Goal: Task Accomplishment & Management: Manage account settings

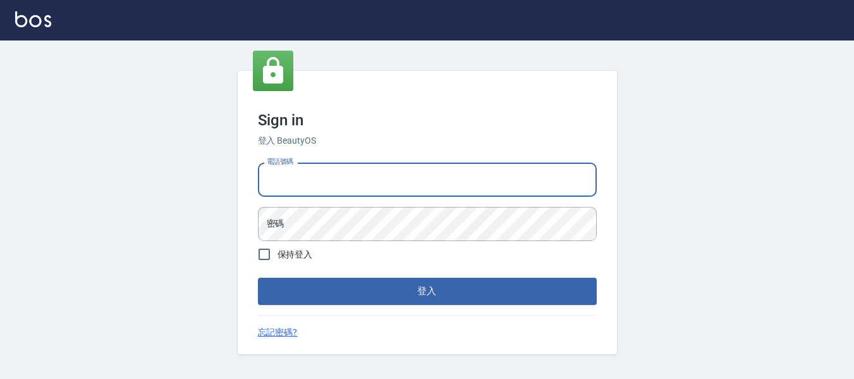
click at [418, 188] on input "電話號碼" at bounding box center [427, 179] width 339 height 34
type input "82951313"
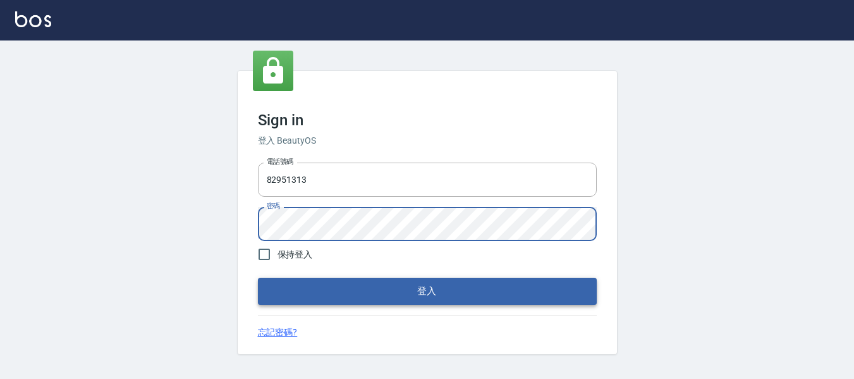
click at [428, 293] on button "登入" at bounding box center [427, 290] width 339 height 27
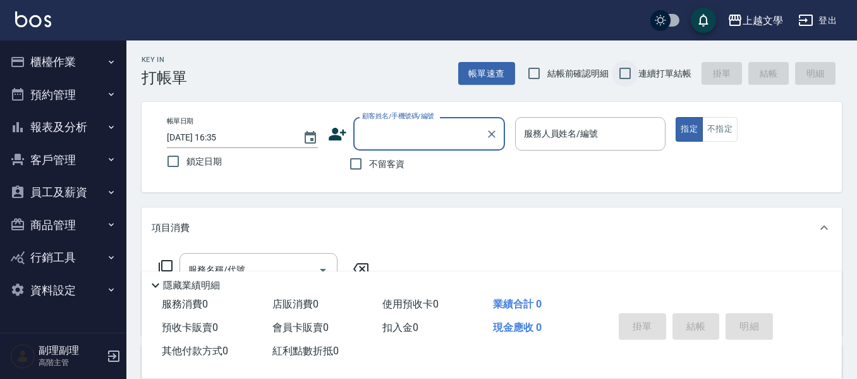
click at [621, 76] on input "連續打單結帳" at bounding box center [625, 73] width 27 height 27
checkbox input "true"
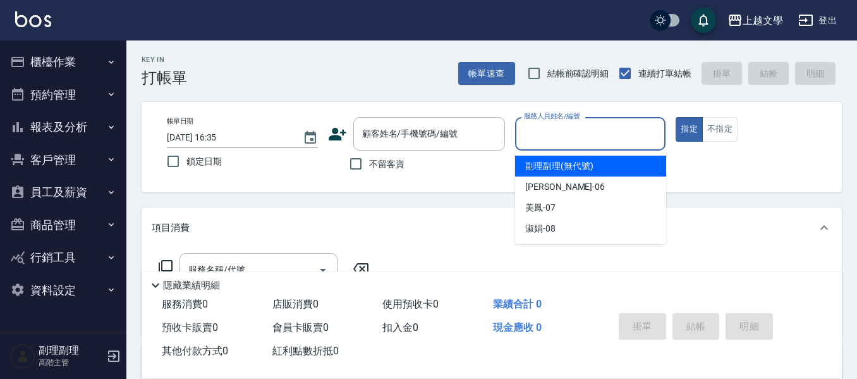
click at [568, 140] on input "服務人員姓名/編號" at bounding box center [591, 134] width 140 height 22
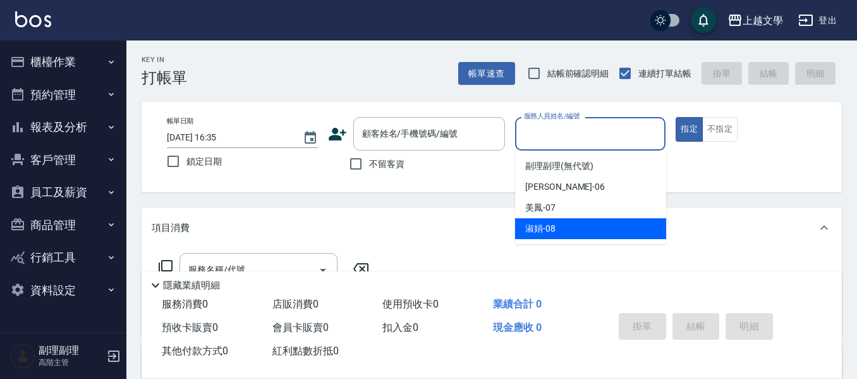
click at [625, 226] on div "淑娟 -08" at bounding box center [590, 228] width 151 height 21
type input "淑娟-08"
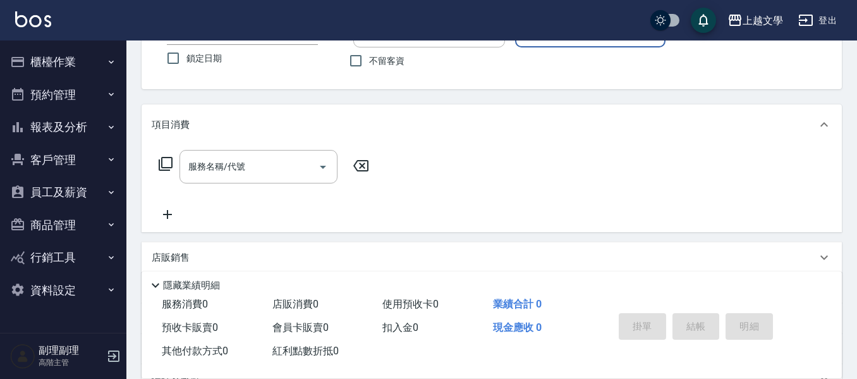
scroll to position [63, 0]
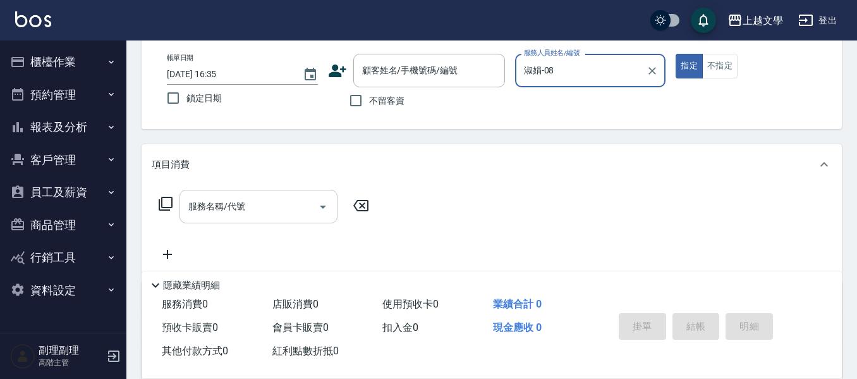
drag, startPoint x: 272, startPoint y: 198, endPoint x: 301, endPoint y: 190, distance: 30.2
click at [271, 199] on input "服務名稱/代號" at bounding box center [249, 206] width 128 height 22
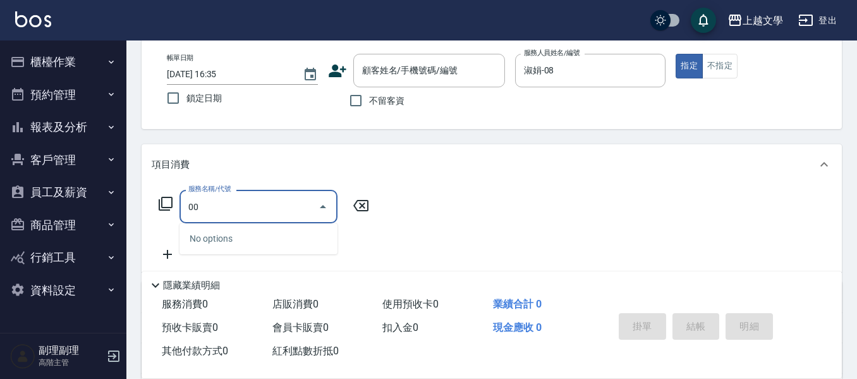
type input "0"
type input "染髮(400)"
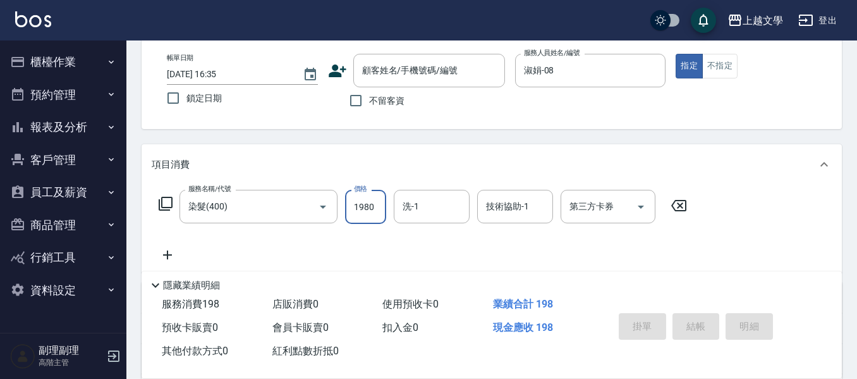
type input "1980"
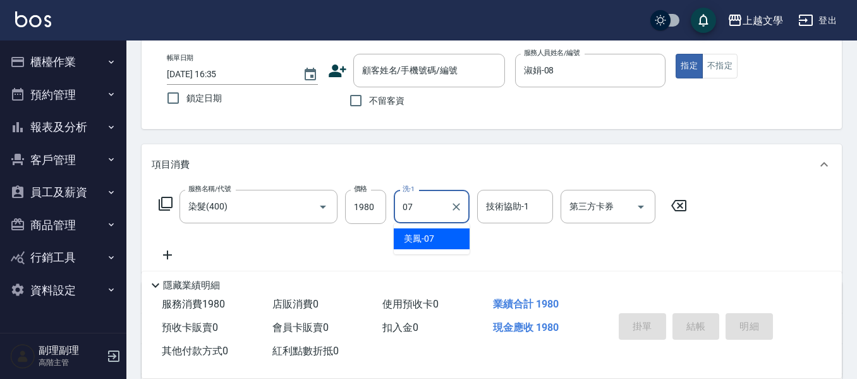
type input "美鳳-07"
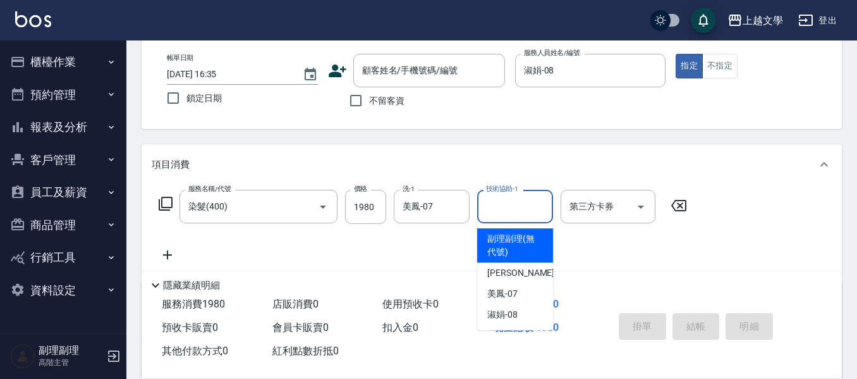
click at [517, 197] on div "技術協助-1 技術協助-1" at bounding box center [515, 207] width 76 height 34
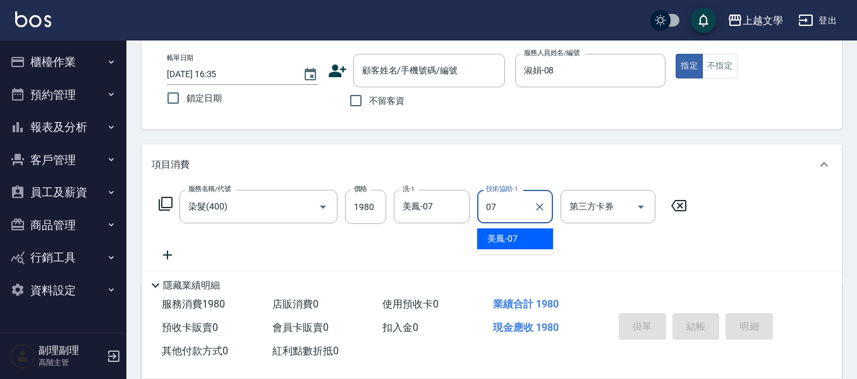
type input "美鳳-07"
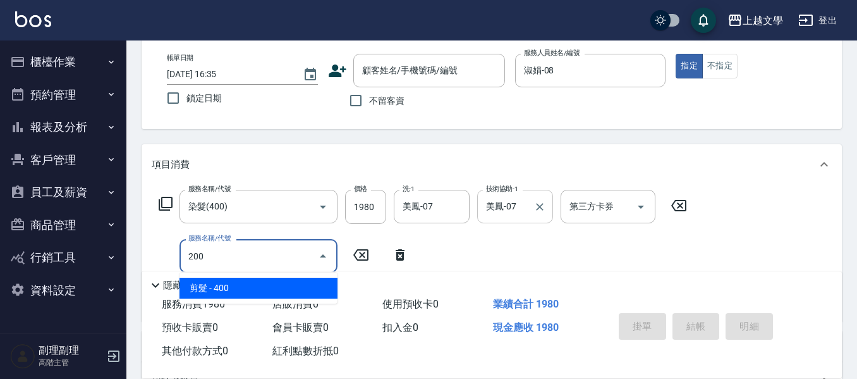
type input "剪髮(200)"
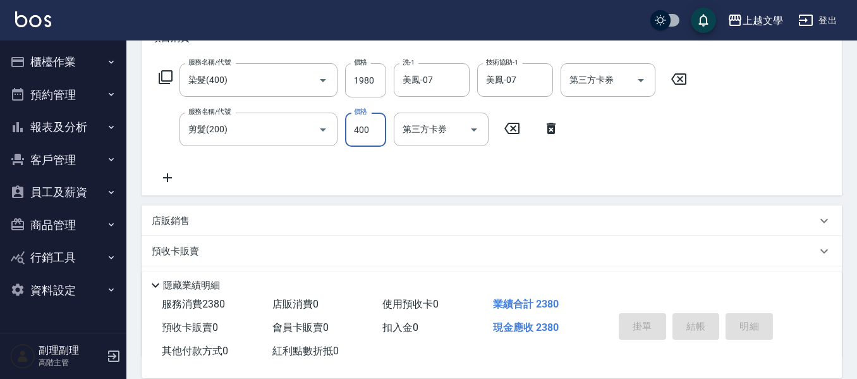
scroll to position [253, 0]
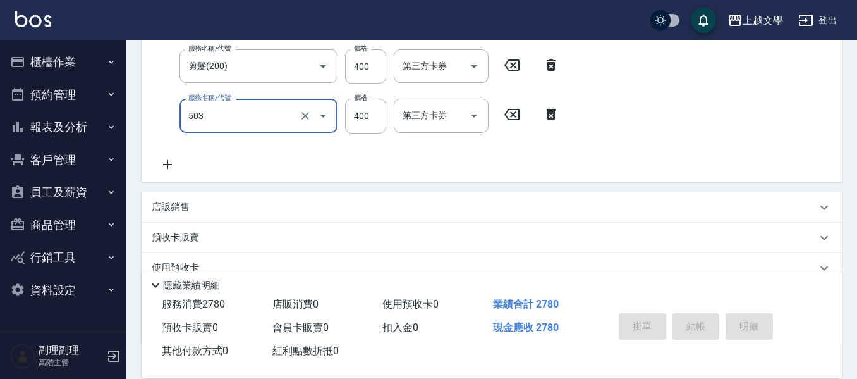
type input "頭皮隔離(503)"
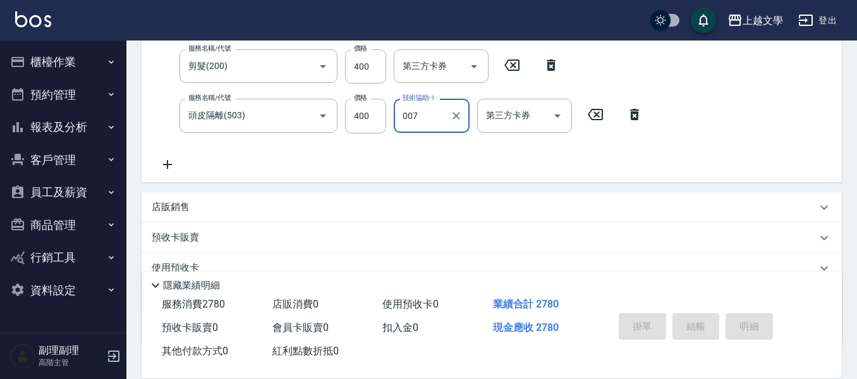
type input "007"
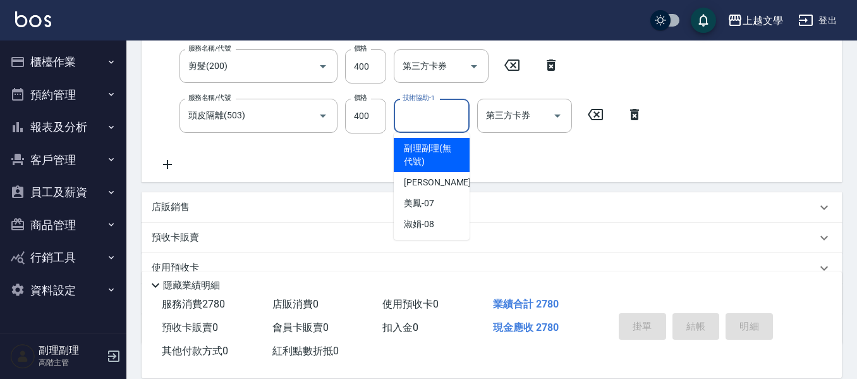
click at [411, 111] on input "技術協助-1" at bounding box center [431, 115] width 64 height 22
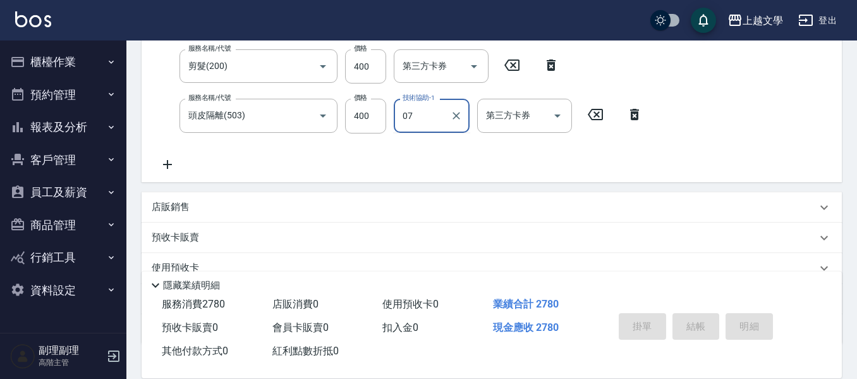
type input "美鳳-07"
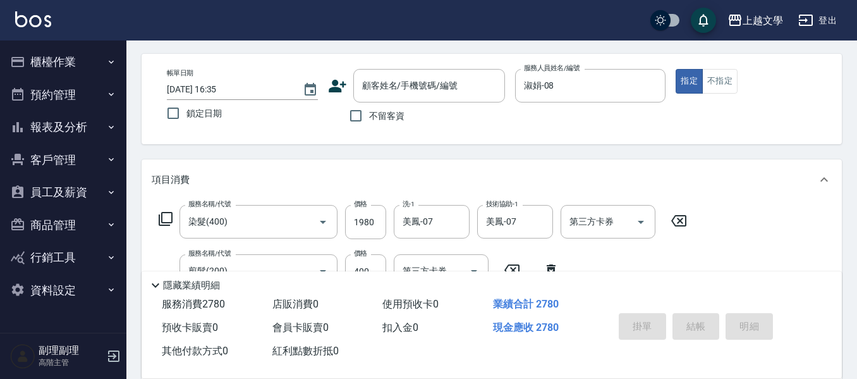
scroll to position [0, 0]
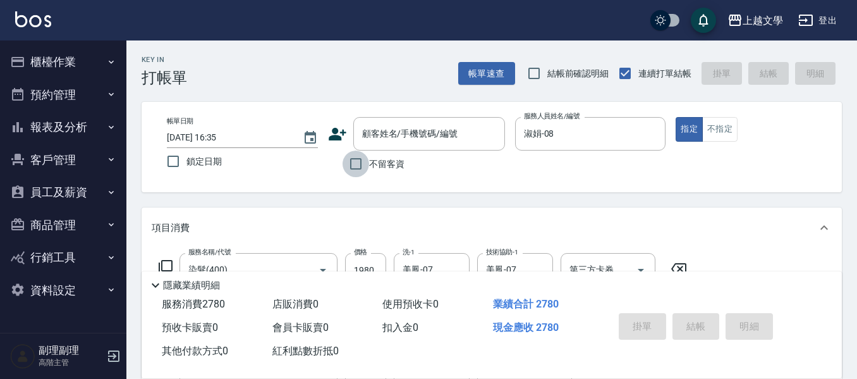
click at [352, 168] on input "不留客資" at bounding box center [356, 163] width 27 height 27
checkbox input "true"
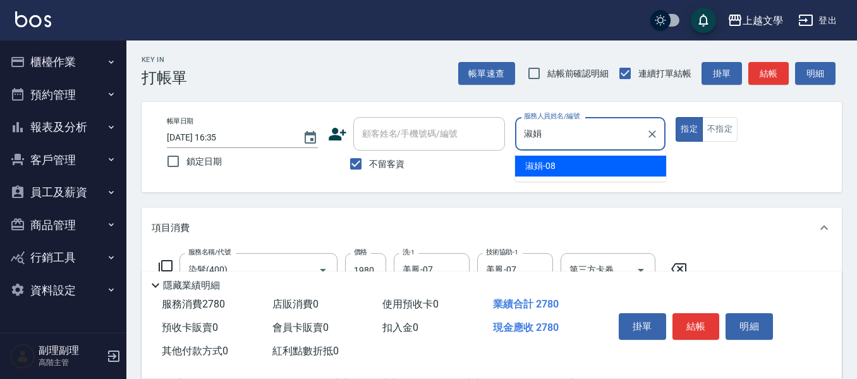
type input "淑"
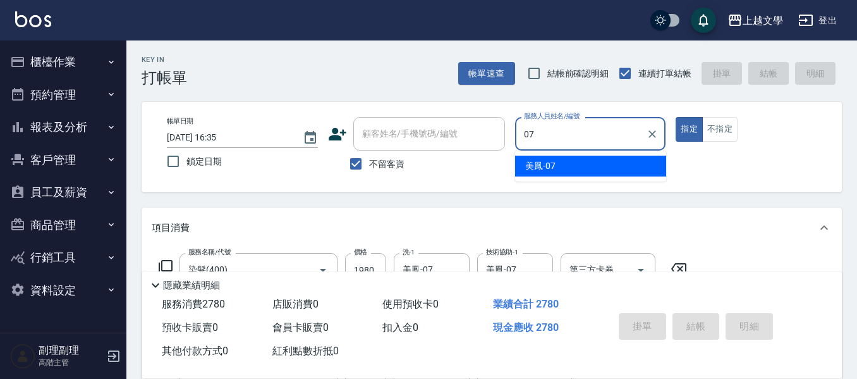
type input "美鳳-07"
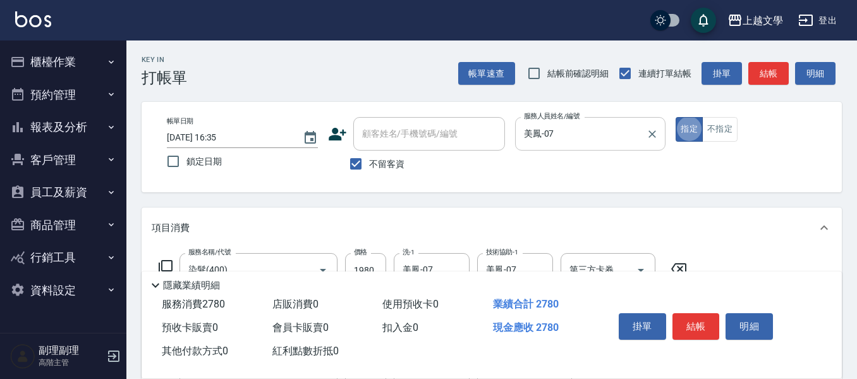
type button "true"
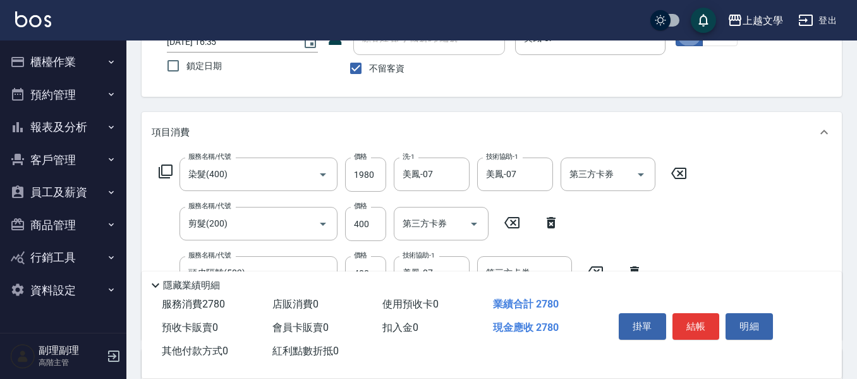
scroll to position [190, 0]
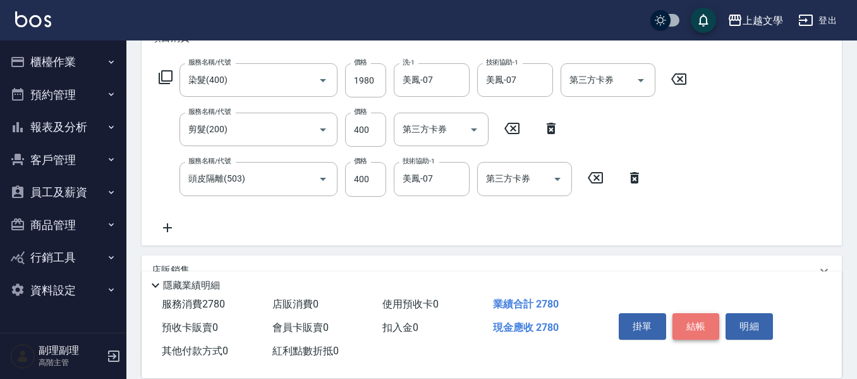
click at [698, 317] on button "結帳" at bounding box center [696, 326] width 47 height 27
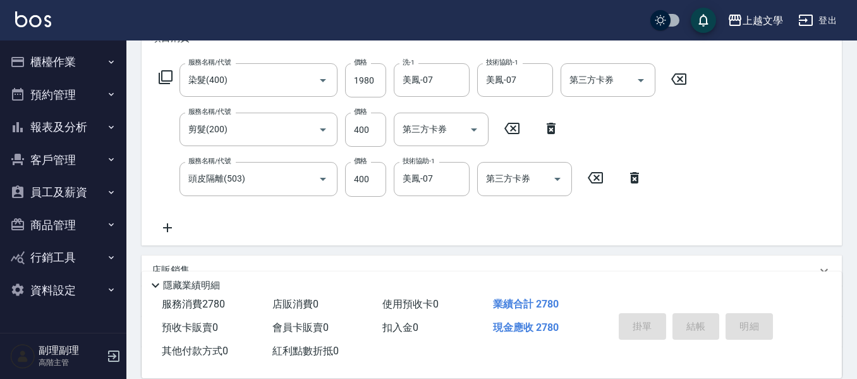
type input "[DATE] 16:39"
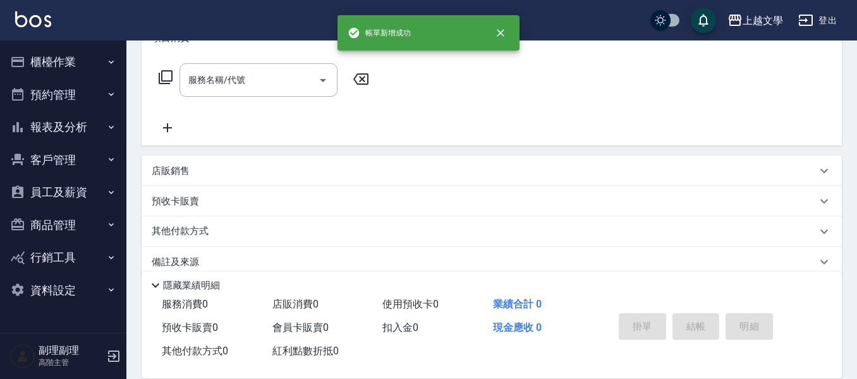
scroll to position [0, 0]
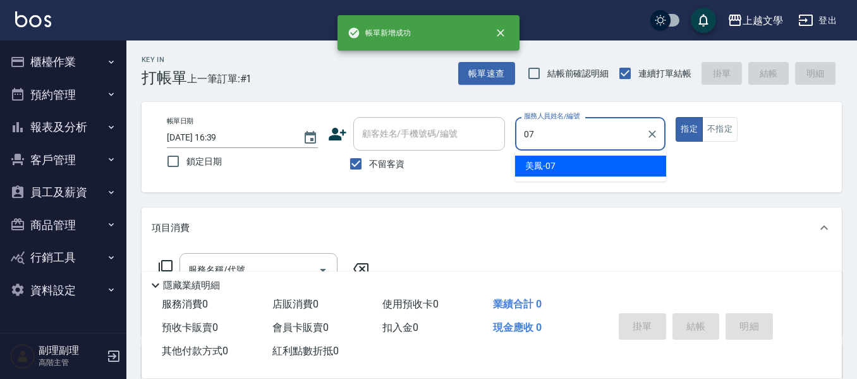
type input "美鳳-07"
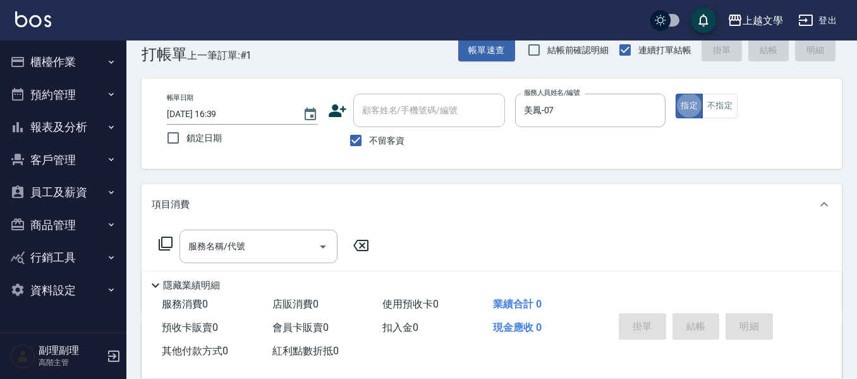
scroll to position [63, 0]
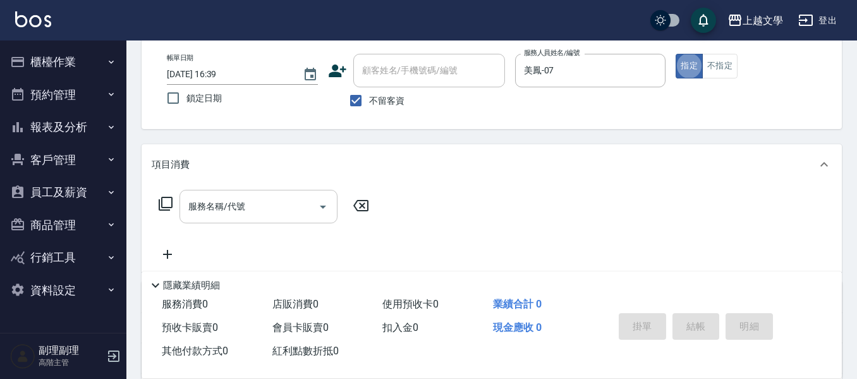
click at [252, 213] on input "服務名稱/代號" at bounding box center [249, 206] width 128 height 22
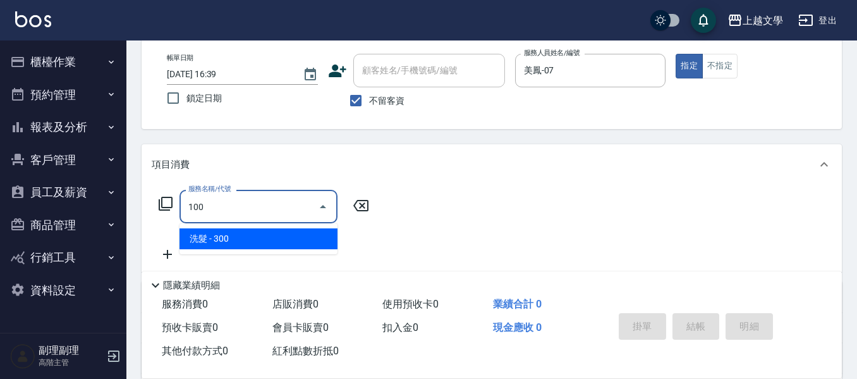
type input "洗髮(100)"
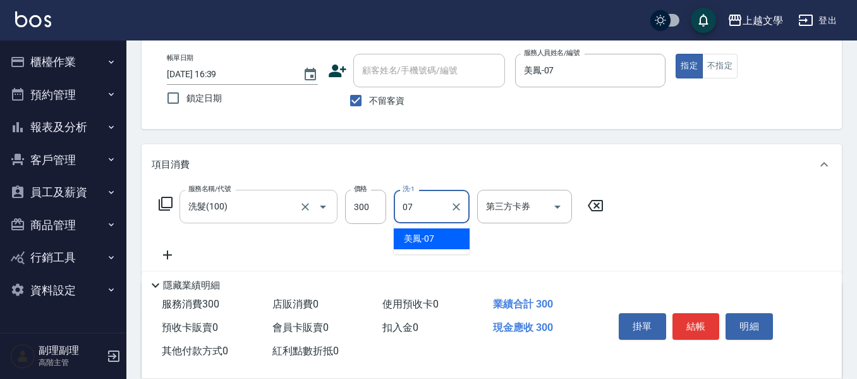
type input "美鳳-07"
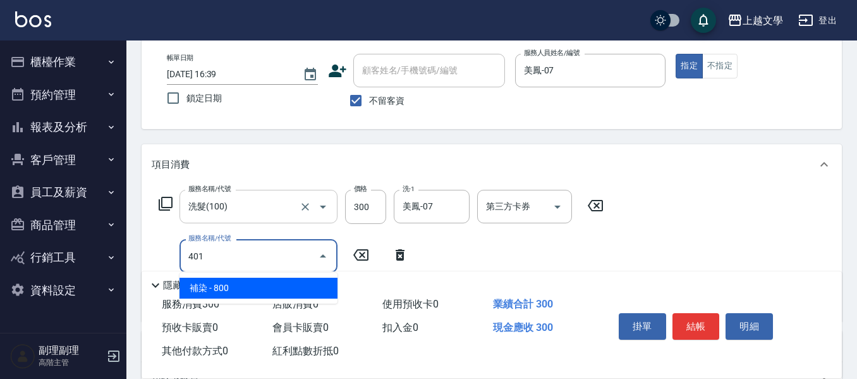
type input "補染(401)"
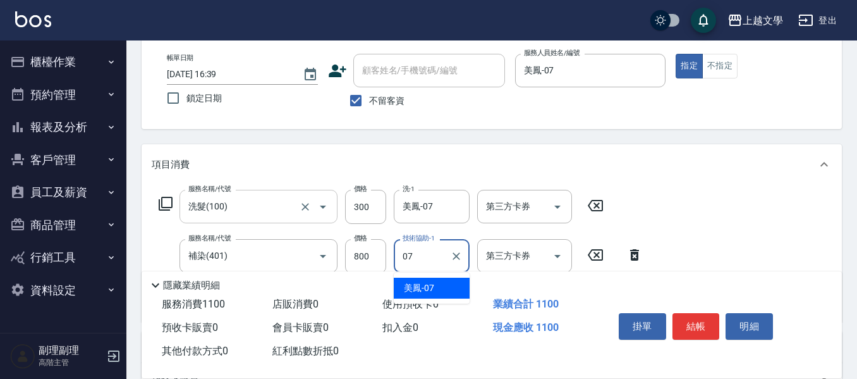
type input "美鳳-07"
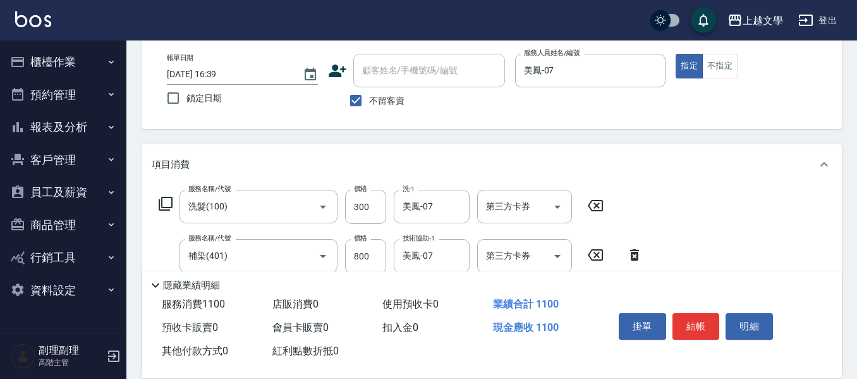
scroll to position [126, 0]
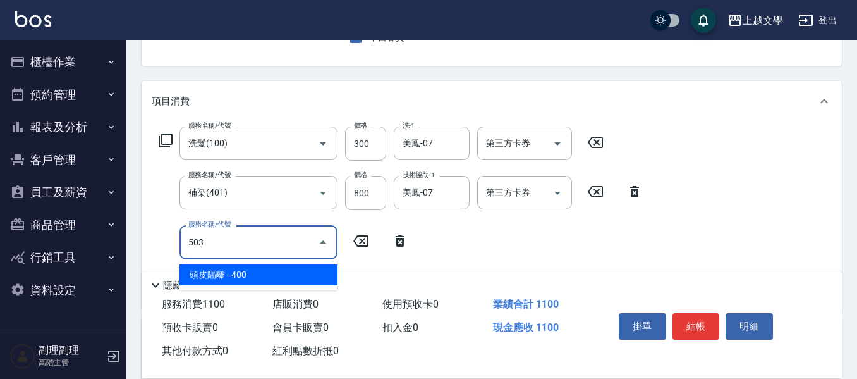
type input "頭皮隔離(503)"
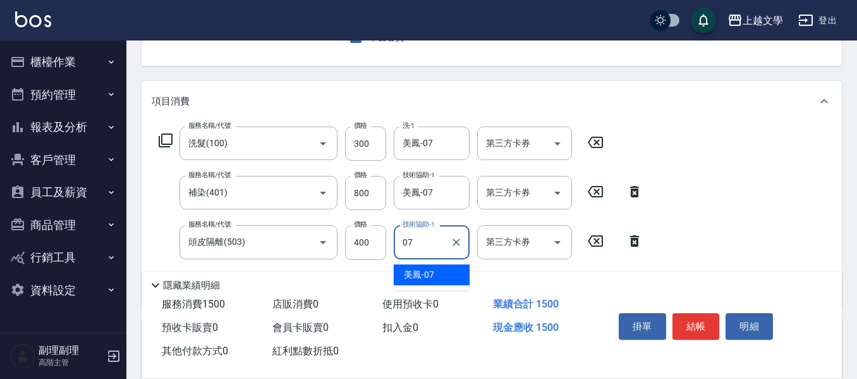
type input "美鳳-07"
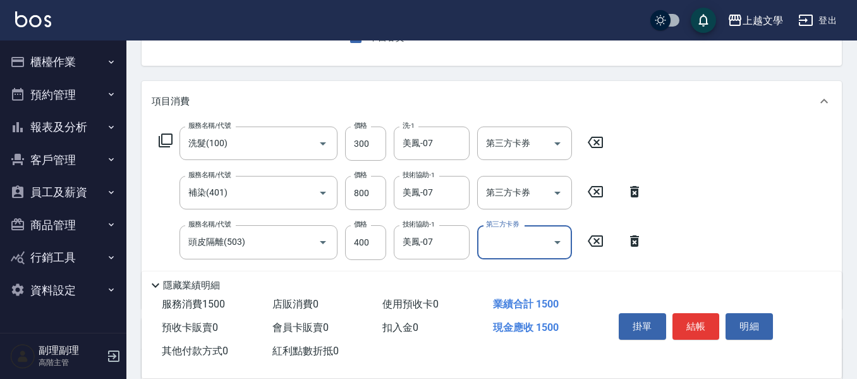
click at [694, 326] on button "結帳" at bounding box center [696, 326] width 47 height 27
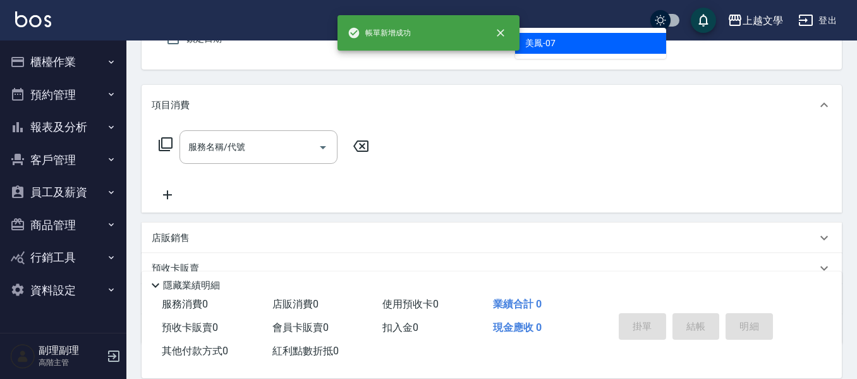
type input "美鳳-07"
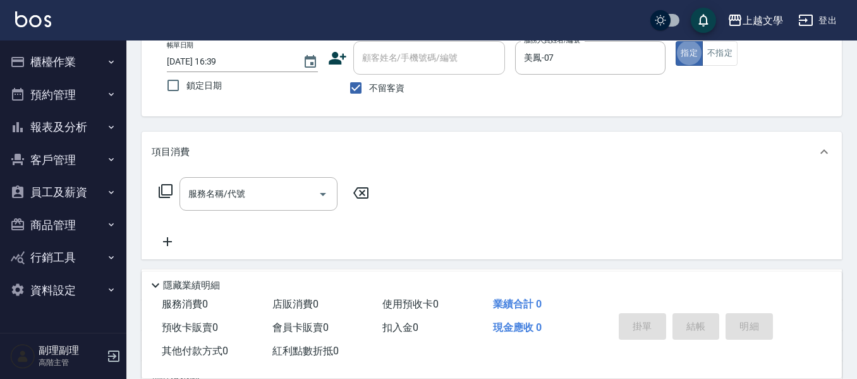
scroll to position [54, 0]
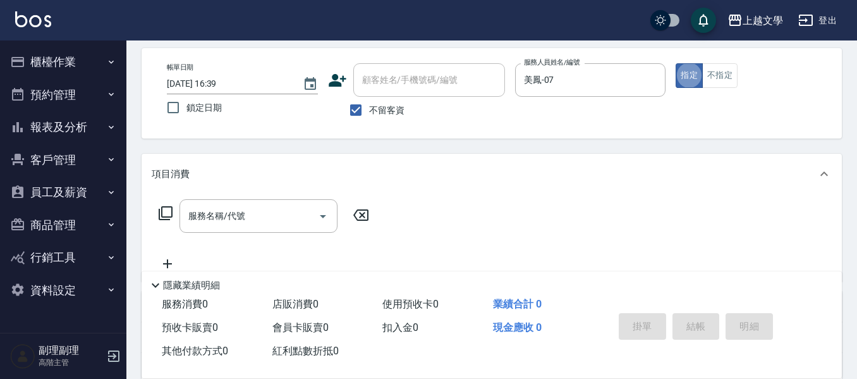
click at [162, 219] on icon at bounding box center [165, 212] width 15 height 15
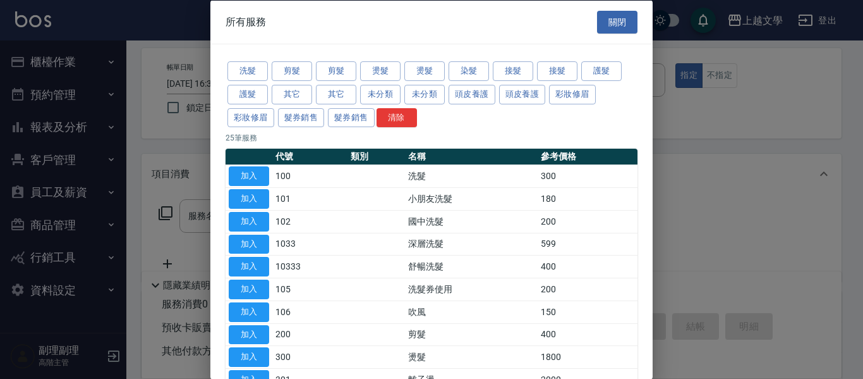
click at [193, 216] on div at bounding box center [431, 189] width 863 height 379
click at [614, 27] on button "關閉" at bounding box center [617, 21] width 40 height 23
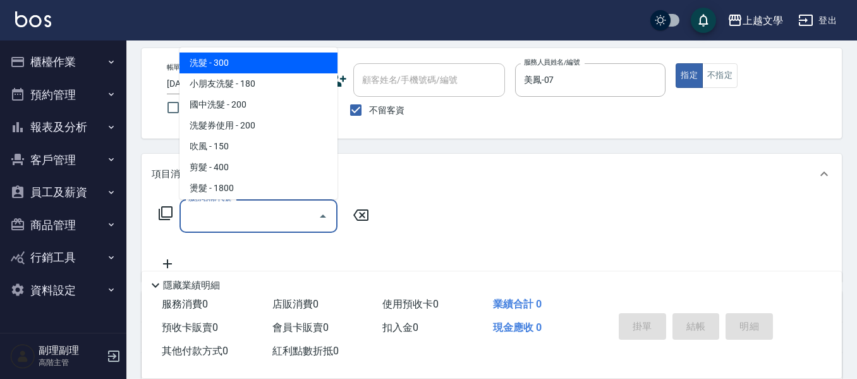
click at [226, 213] on input "服務名稱/代號" at bounding box center [249, 216] width 128 height 22
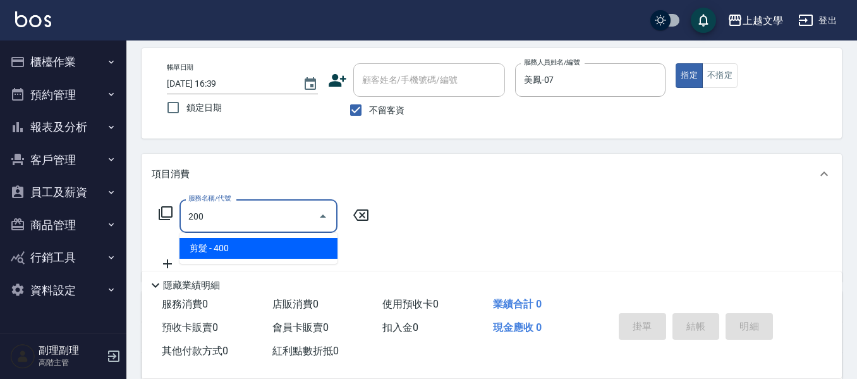
type input "剪髮(200)"
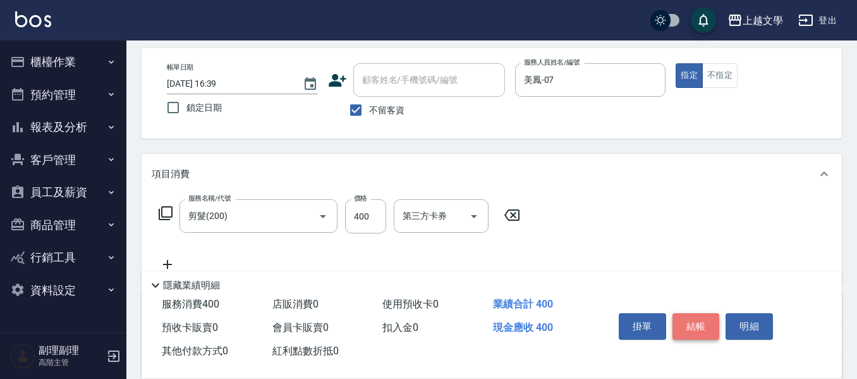
click at [685, 325] on button "結帳" at bounding box center [696, 326] width 47 height 27
type input "[DATE] 16:40"
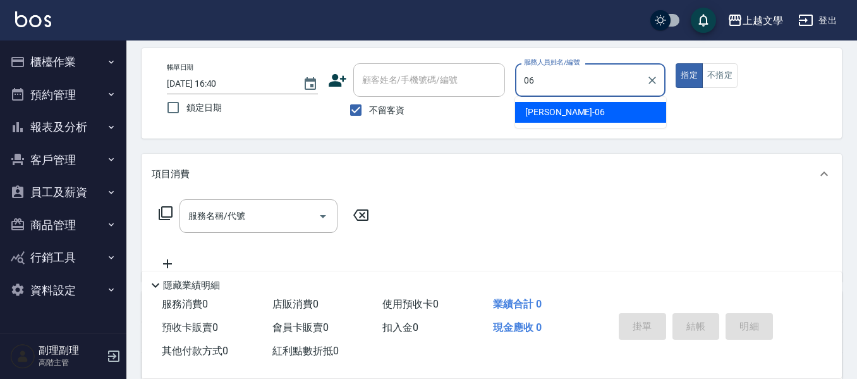
type input "佳珍-06"
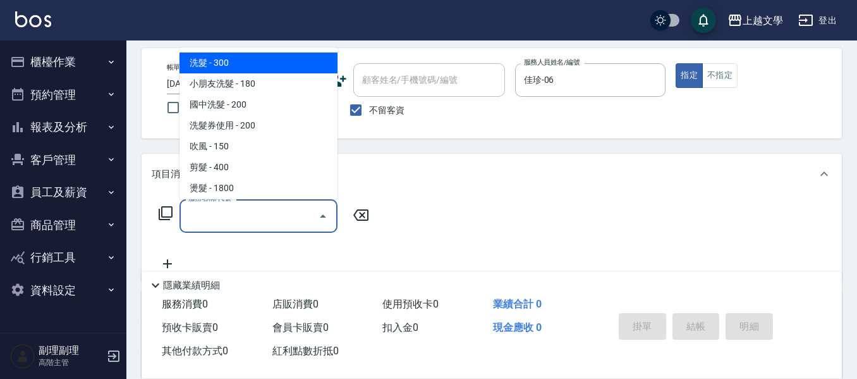
click at [199, 209] on input "服務名稱/代號" at bounding box center [249, 216] width 128 height 22
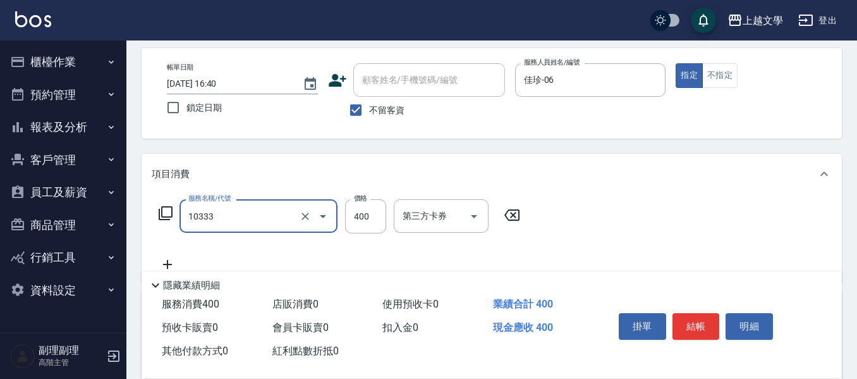
type input "舒暢洗髮(10333)"
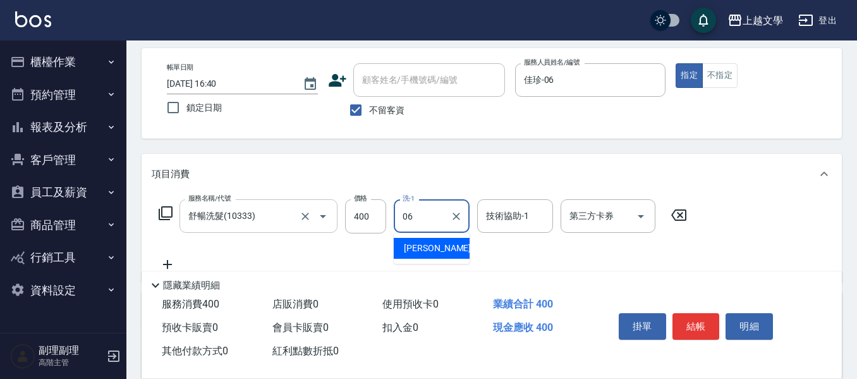
type input "佳珍-06"
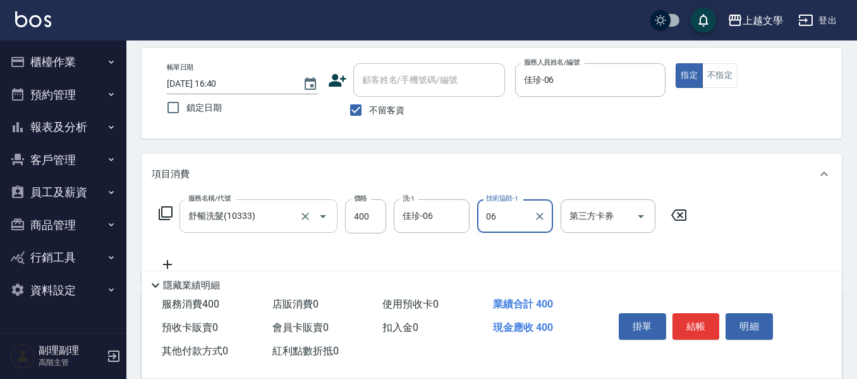
type input "佳珍-06"
drag, startPoint x: 692, startPoint y: 319, endPoint x: 708, endPoint y: 312, distance: 17.8
click at [692, 320] on button "結帳" at bounding box center [696, 326] width 47 height 27
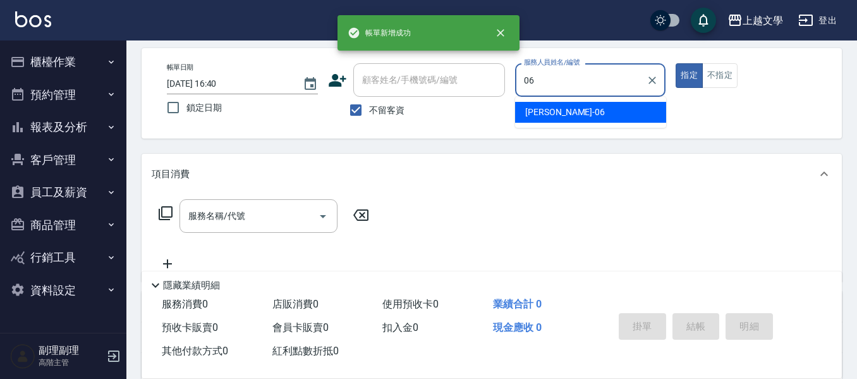
type input "佳珍-06"
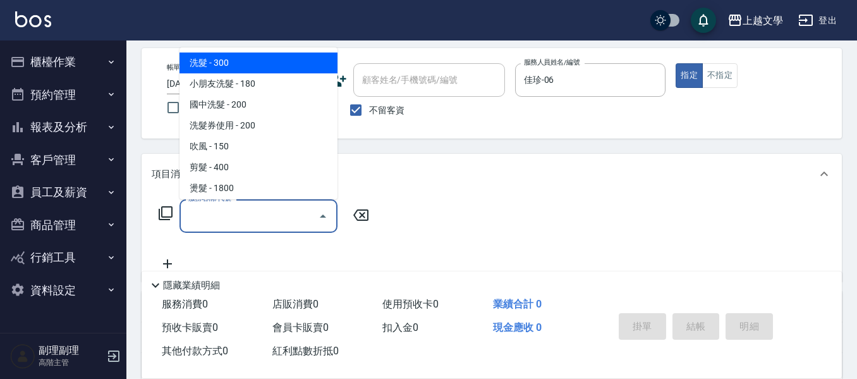
drag, startPoint x: 253, startPoint y: 214, endPoint x: 298, endPoint y: 189, distance: 51.0
click at [253, 216] on input "服務名稱/代號" at bounding box center [249, 216] width 128 height 22
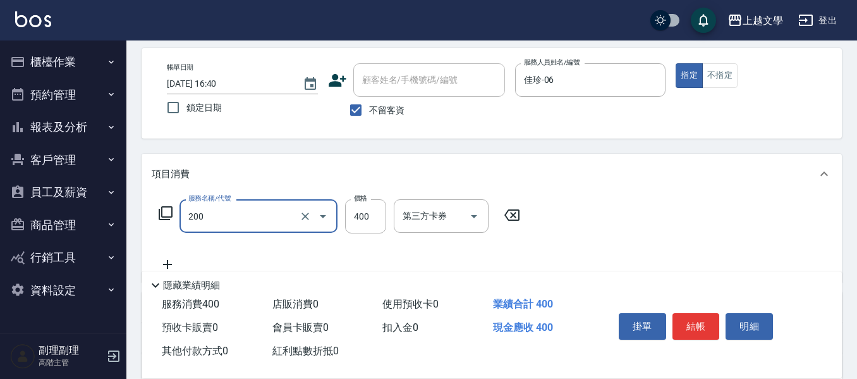
type input "剪髮(200)"
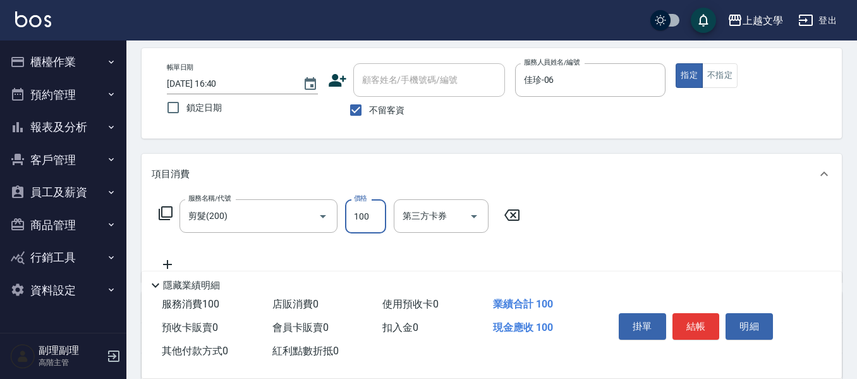
type input "100"
click at [709, 322] on button "結帳" at bounding box center [696, 326] width 47 height 27
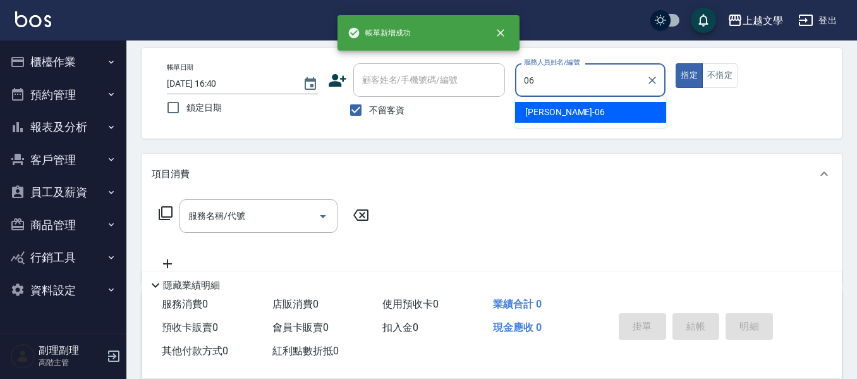
type input "佳珍-06"
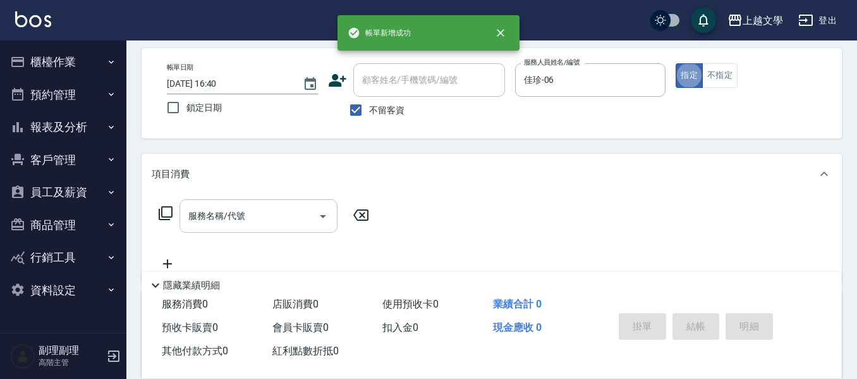
click at [213, 206] on div "服務名稱/代號 服務名稱/代號" at bounding box center [259, 216] width 158 height 34
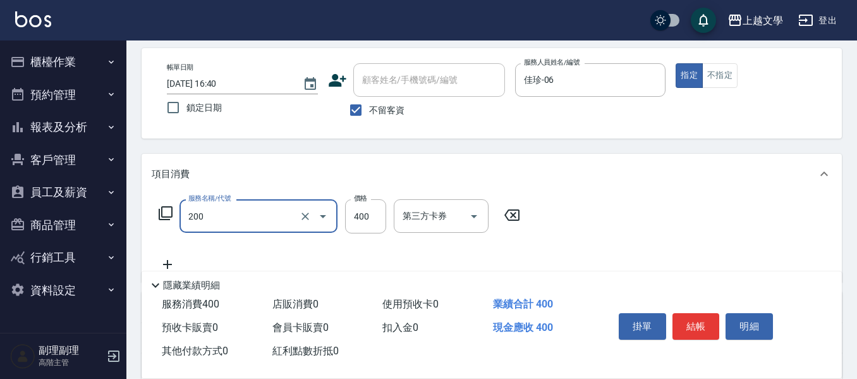
type input "剪髮(200)"
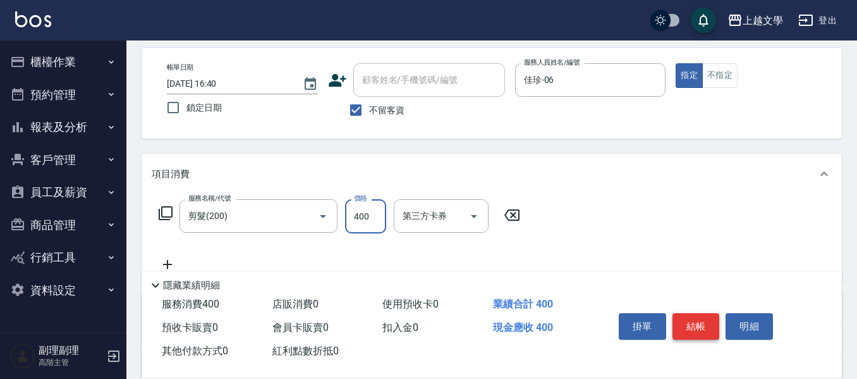
click at [685, 313] on button "結帳" at bounding box center [696, 326] width 47 height 27
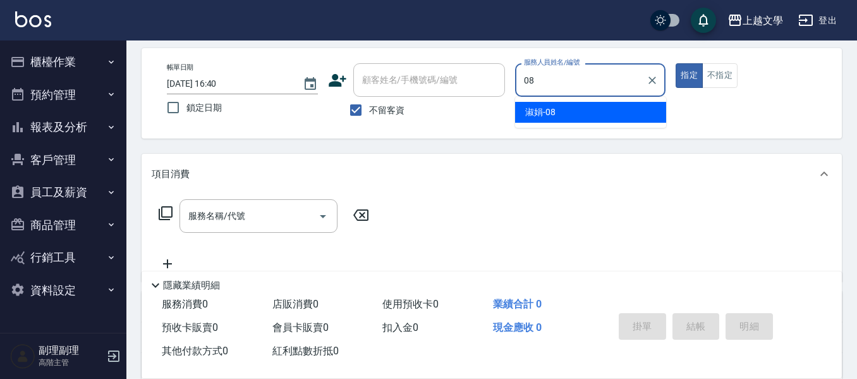
type input "淑娟-08"
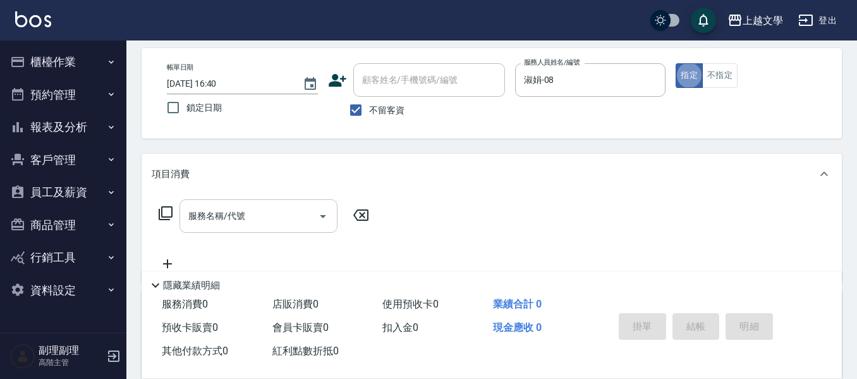
click at [220, 214] on input "服務名稱/代號" at bounding box center [249, 216] width 128 height 22
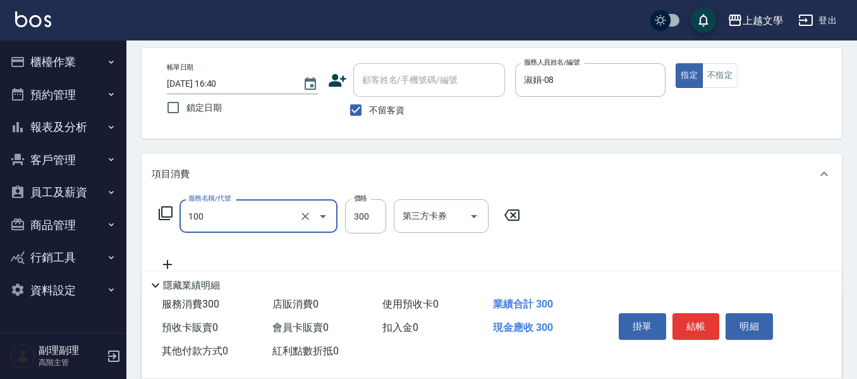
type input "洗髮(100)"
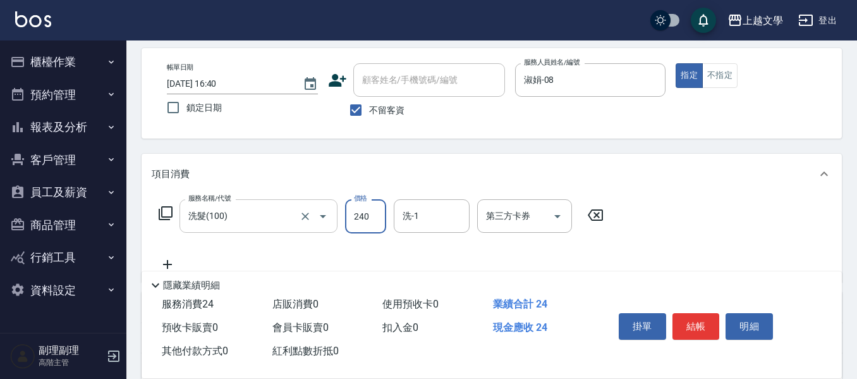
type input "240"
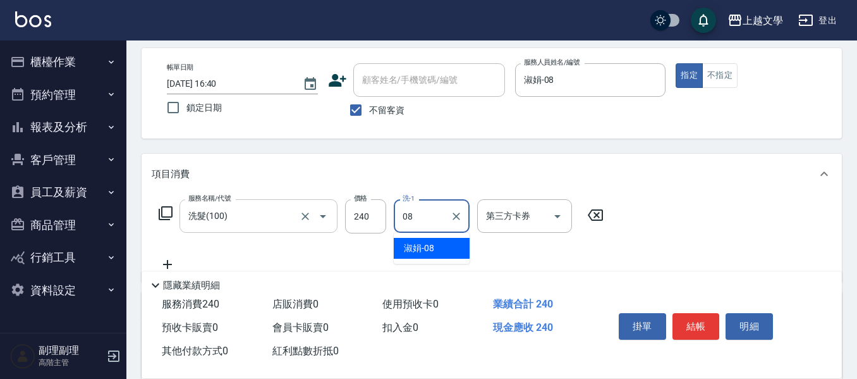
type input "淑娟-08"
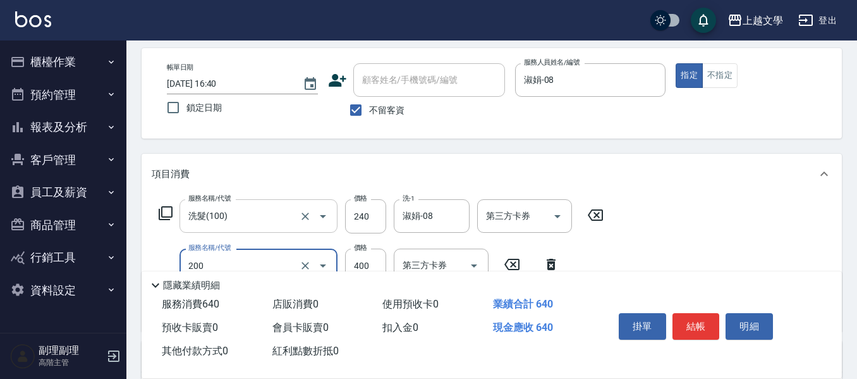
type input "剪髮(200)"
click at [694, 324] on button "結帳" at bounding box center [696, 326] width 47 height 27
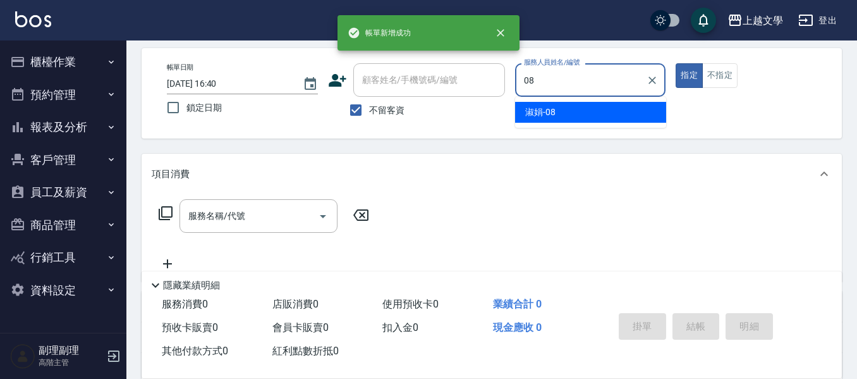
type input "淑娟-08"
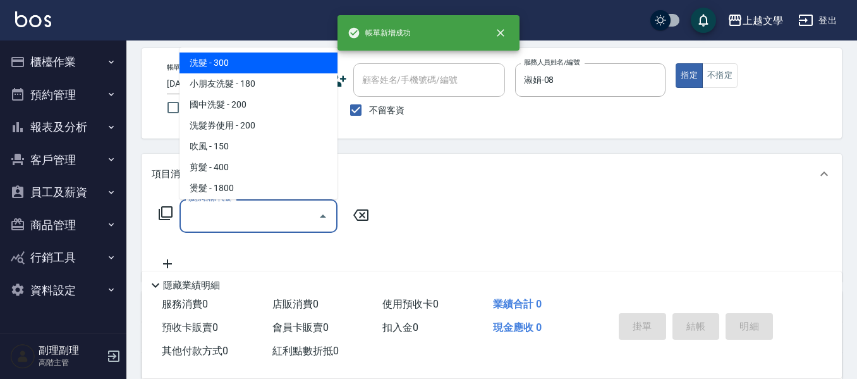
click at [210, 226] on input "服務名稱/代號" at bounding box center [249, 216] width 128 height 22
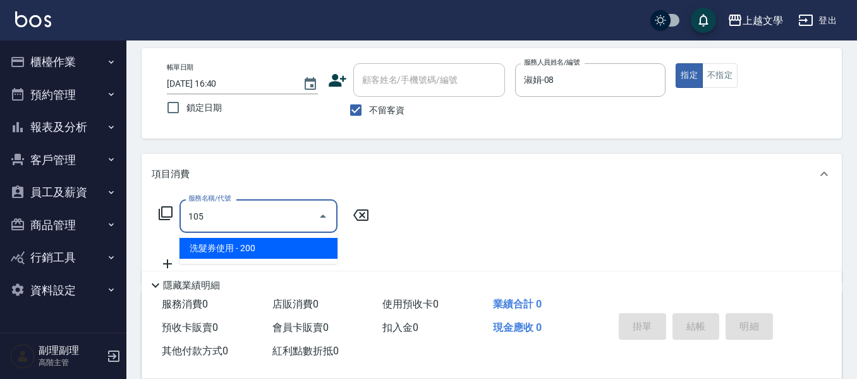
type input "洗髮券使用(105)"
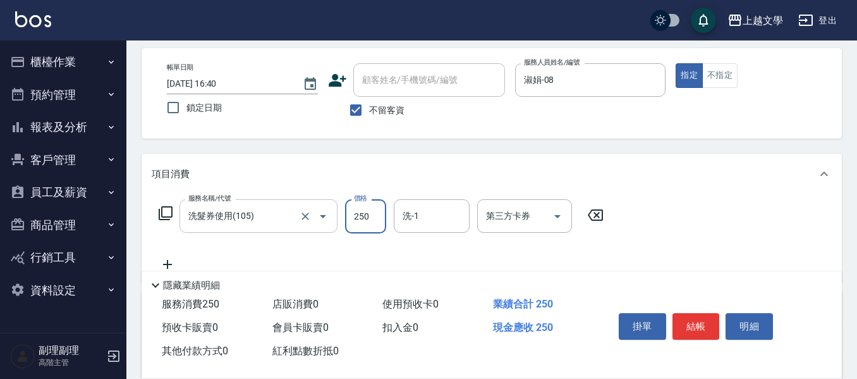
type input "250"
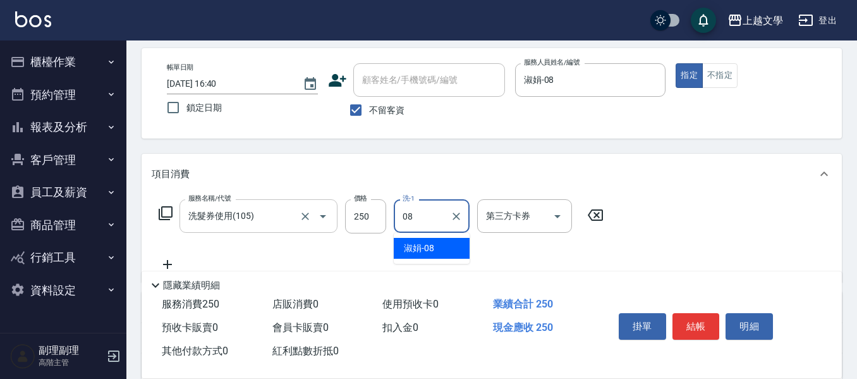
type input "淑娟-08"
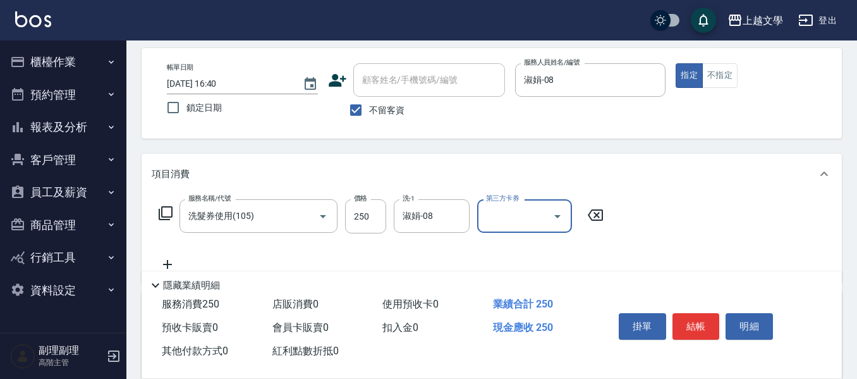
click at [561, 213] on icon "Open" at bounding box center [557, 216] width 15 height 15
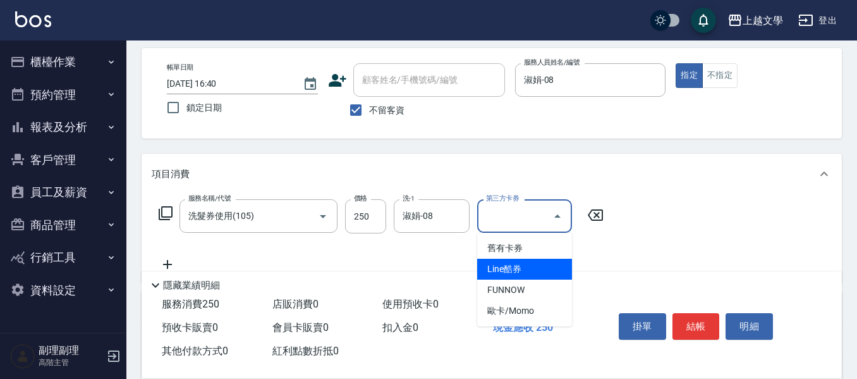
click at [511, 259] on span "Line酷券" at bounding box center [524, 269] width 95 height 21
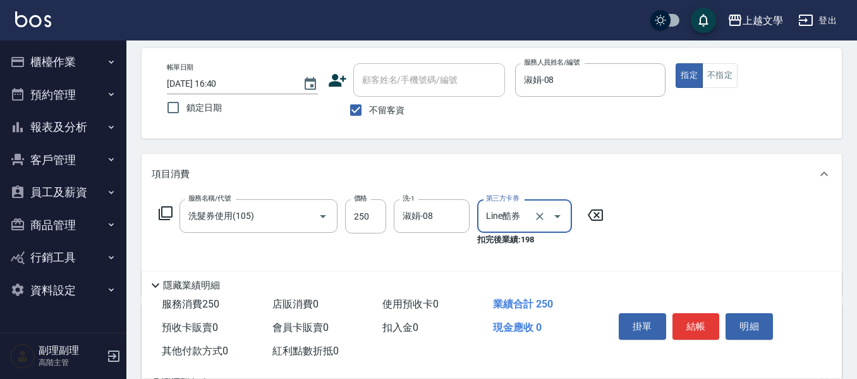
click at [511, 256] on div "服務名稱/代號 洗髮券使用(105) 服務名稱/代號 價格 250 價格 洗-1 淑娟-08 洗-1 第三方卡券 Line酷券 第三方卡券 扣完後業績: 198" at bounding box center [382, 241] width 460 height 85
click at [554, 214] on icon "Open" at bounding box center [557, 216] width 15 height 15
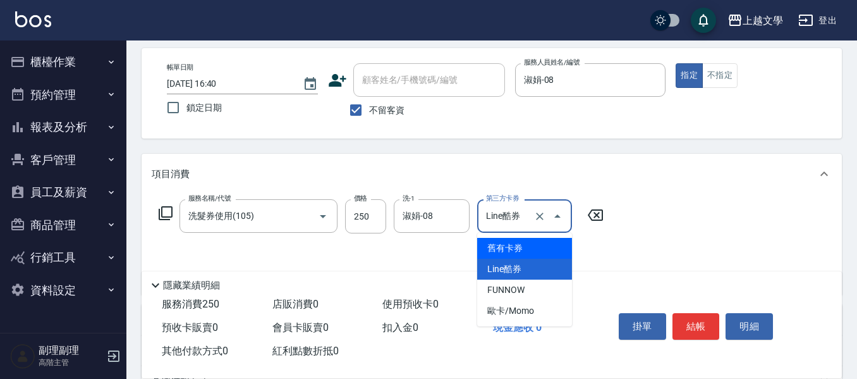
click at [514, 246] on span "舊有卡券" at bounding box center [524, 248] width 95 height 21
type input "舊有卡券"
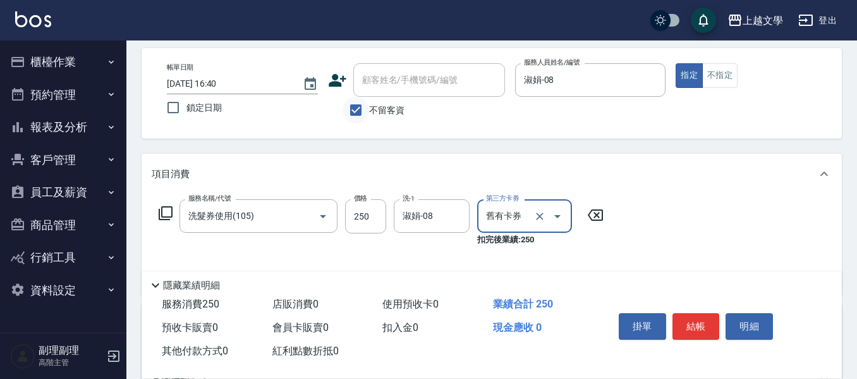
click at [351, 114] on input "不留客資" at bounding box center [356, 110] width 27 height 27
checkbox input "false"
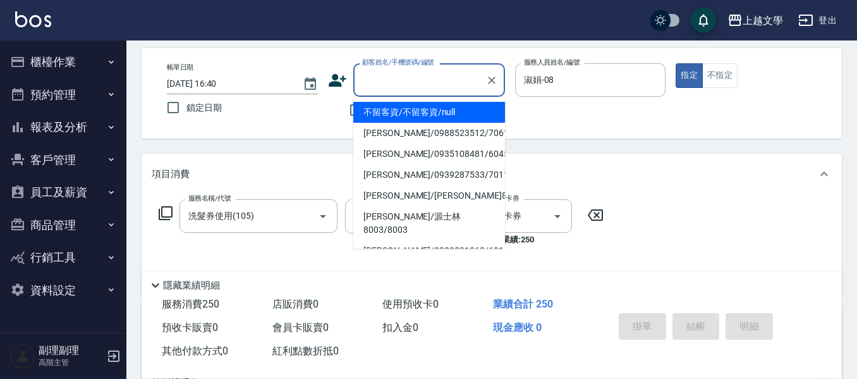
click at [369, 82] on input "顧客姓名/手機號碼/編號" at bounding box center [419, 80] width 121 height 22
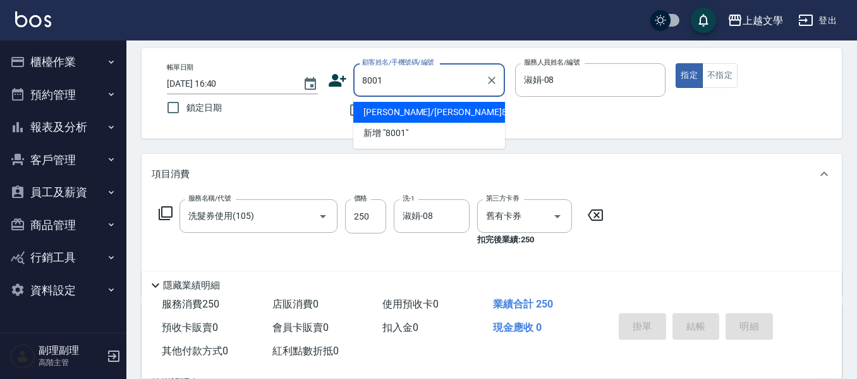
type input "[PERSON_NAME]/[PERSON_NAME]8001/8001"
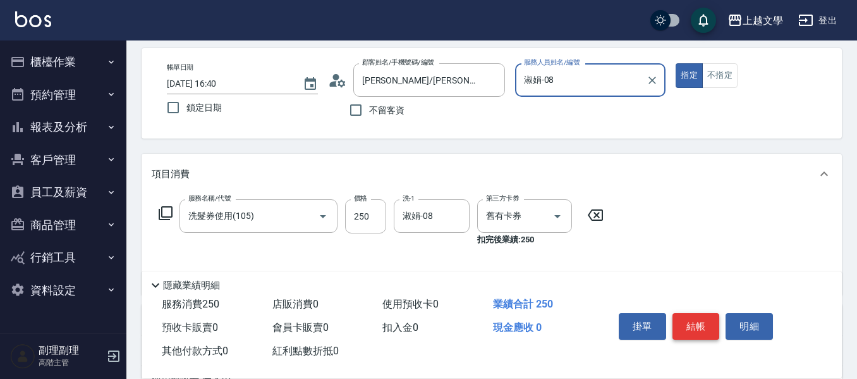
click at [704, 324] on button "結帳" at bounding box center [696, 326] width 47 height 27
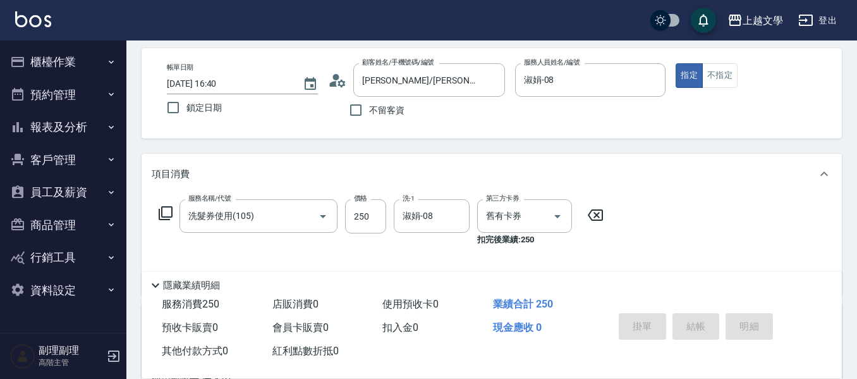
type input "[DATE] 16:41"
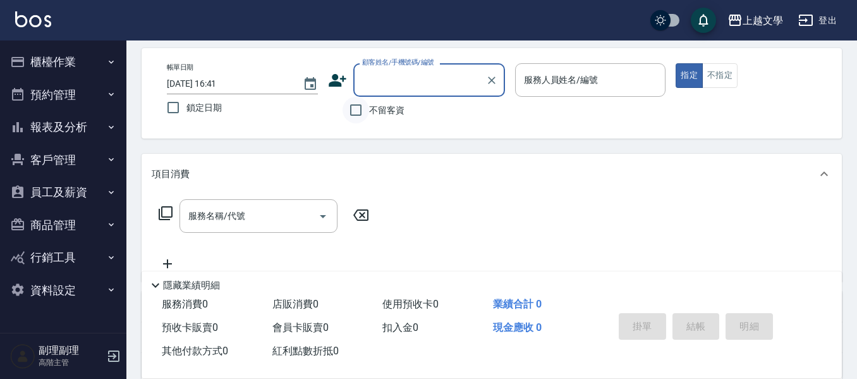
click at [350, 114] on input "不留客資" at bounding box center [356, 110] width 27 height 27
checkbox input "true"
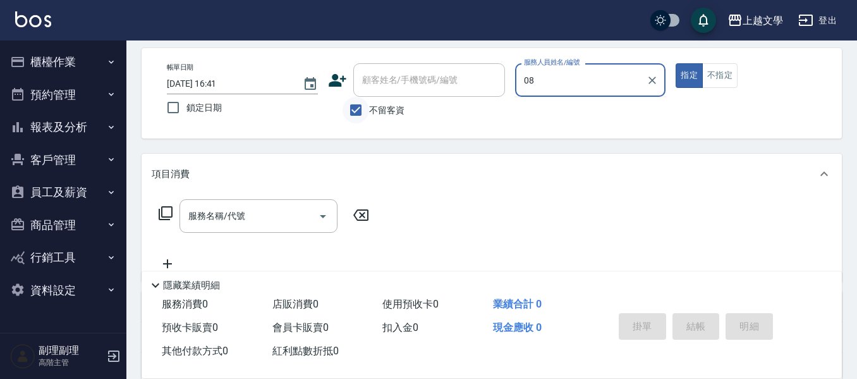
type input "淑娟-08"
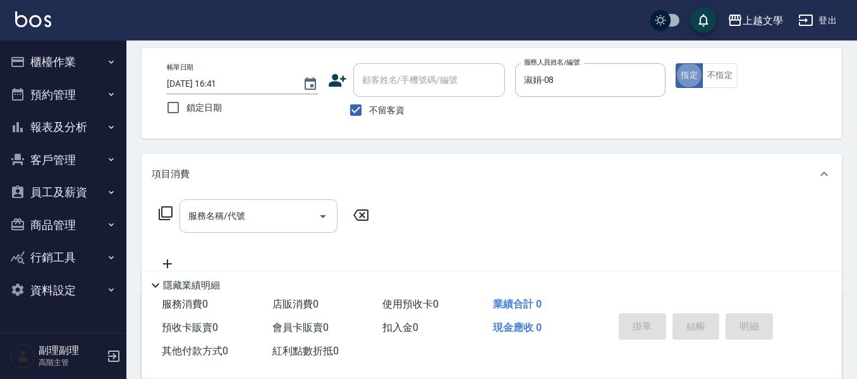
click at [243, 228] on div "服務名稱/代號" at bounding box center [259, 216] width 158 height 34
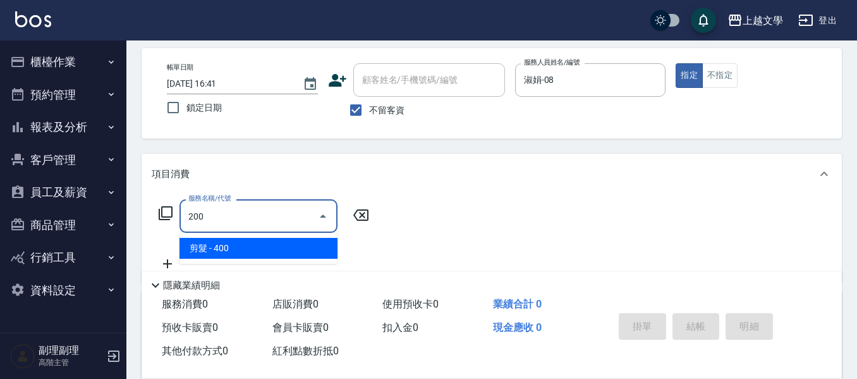
type input "剪髮(200)"
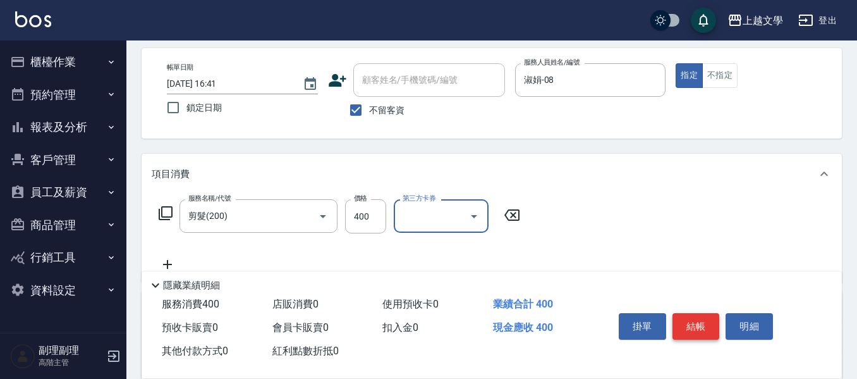
click at [692, 322] on button "結帳" at bounding box center [696, 326] width 47 height 27
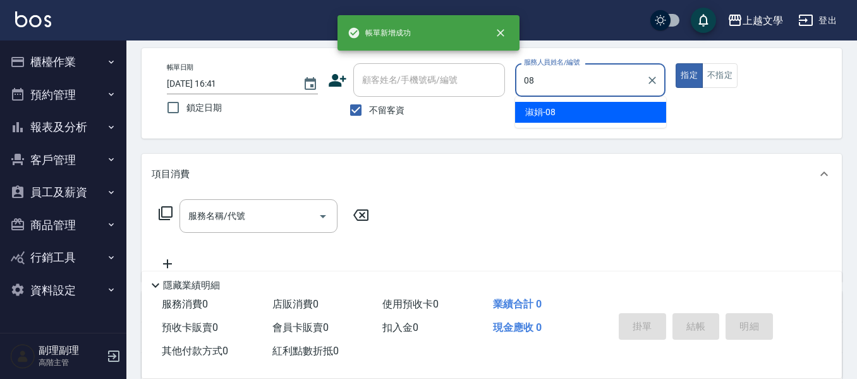
type input "淑娟-08"
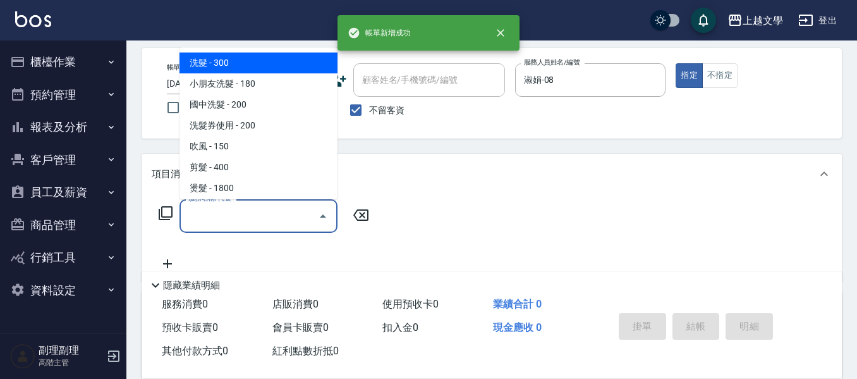
click at [189, 217] on input "服務名稱/代號" at bounding box center [249, 216] width 128 height 22
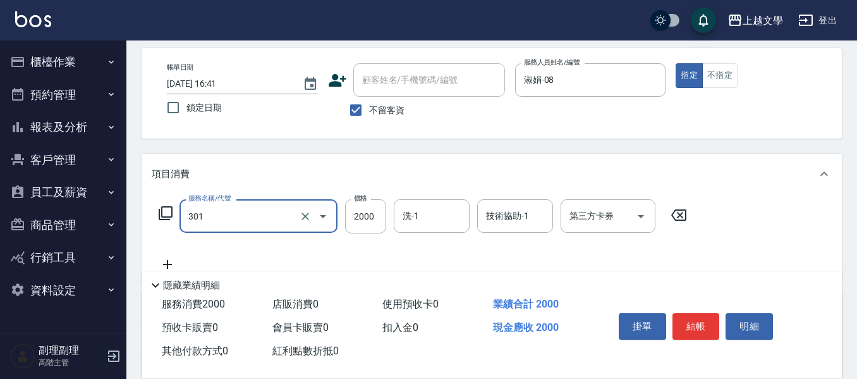
type input "離子燙(301)"
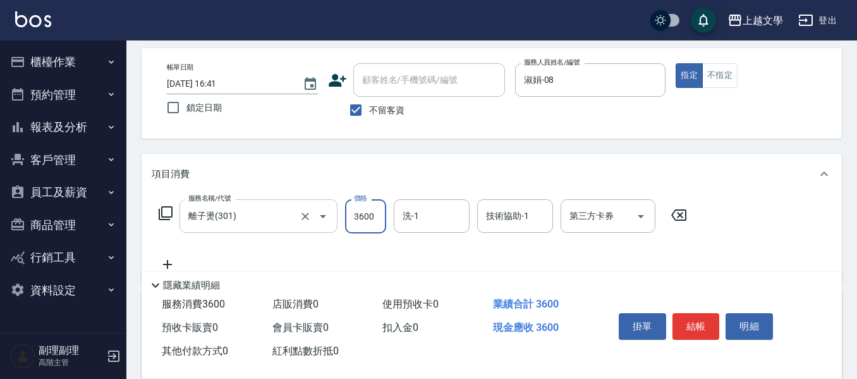
type input "3600"
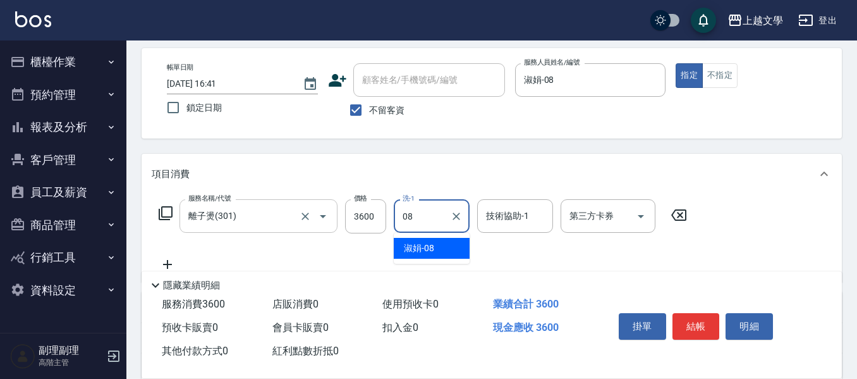
type input "淑娟-08"
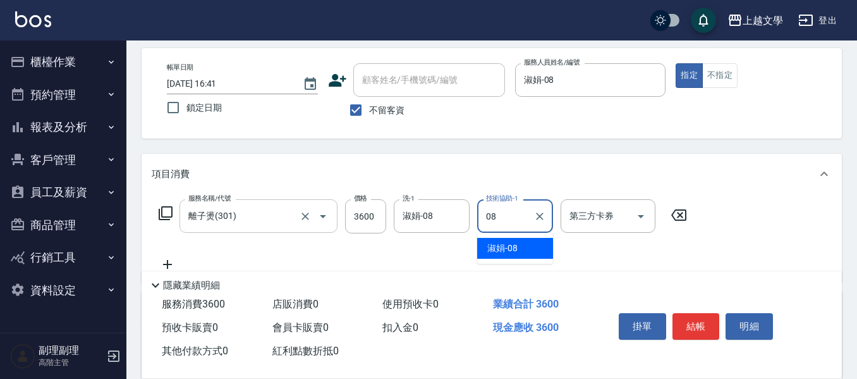
type input "淑娟-08"
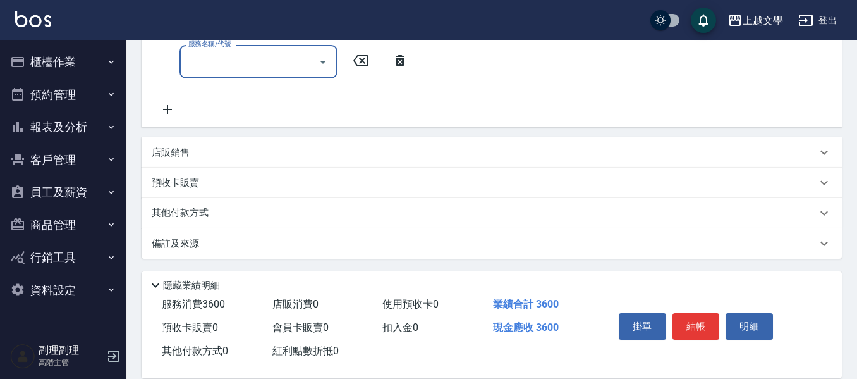
scroll to position [259, 0]
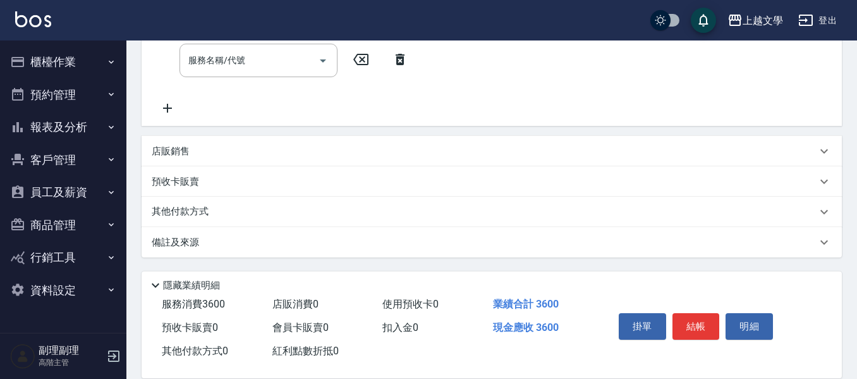
click at [204, 208] on p "其他付款方式" at bounding box center [183, 212] width 63 height 14
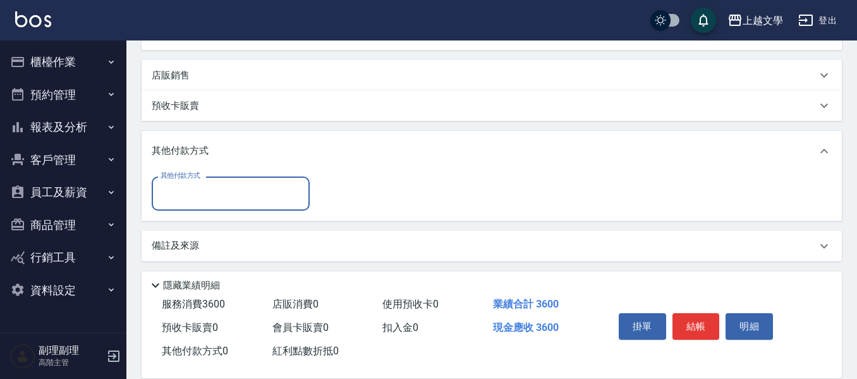
scroll to position [338, 0]
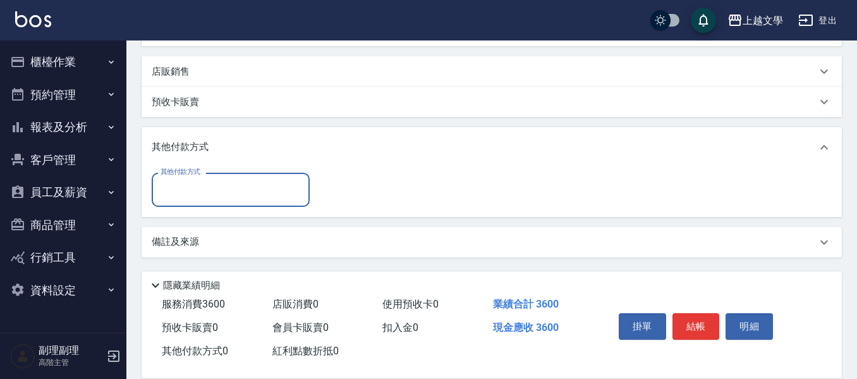
click at [286, 182] on input "其他付款方式" at bounding box center [230, 189] width 147 height 22
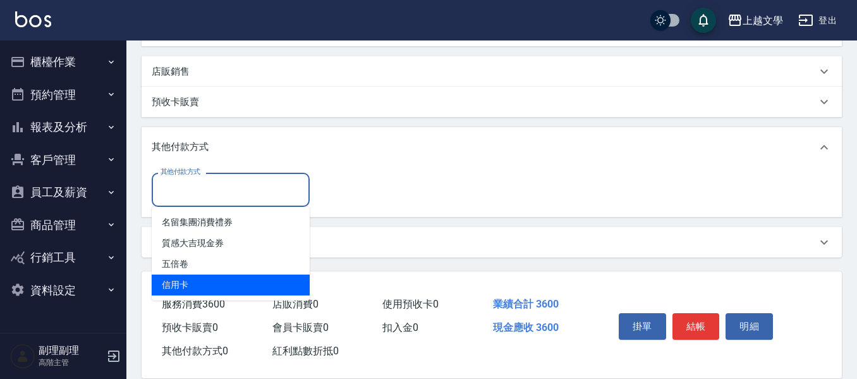
click at [269, 280] on span "信用卡" at bounding box center [231, 284] width 158 height 21
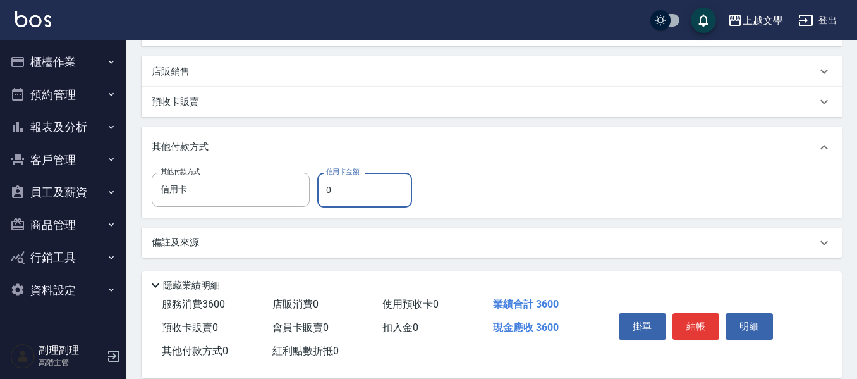
type input "信用卡"
type input "3600"
click at [704, 319] on button "結帳" at bounding box center [696, 326] width 47 height 27
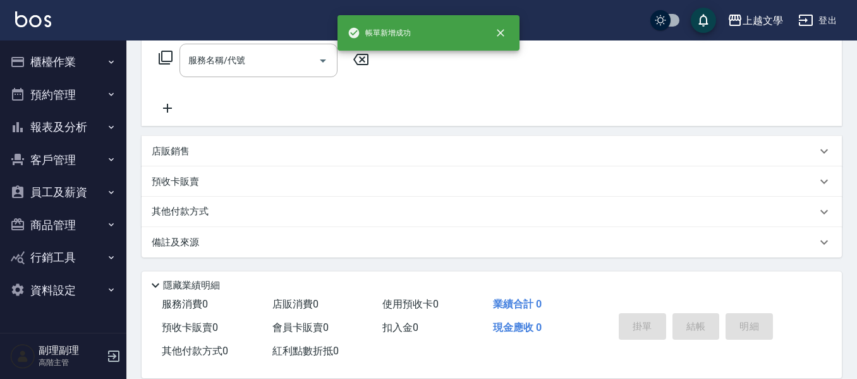
scroll to position [0, 0]
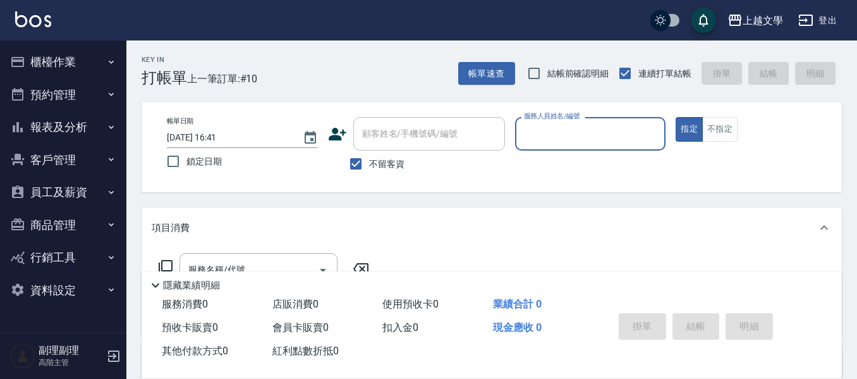
click at [66, 73] on button "櫃檯作業" at bounding box center [63, 62] width 116 height 33
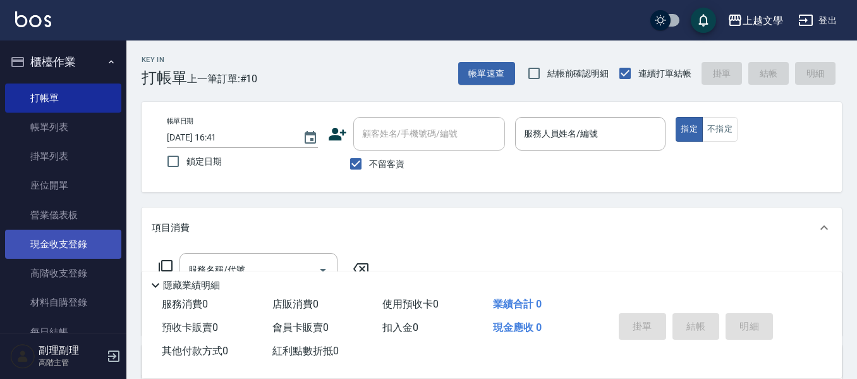
click at [61, 238] on link "現金收支登錄" at bounding box center [63, 243] width 116 height 29
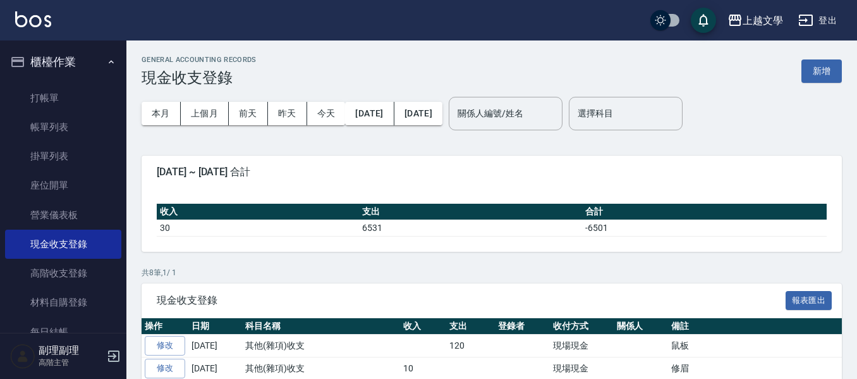
click at [831, 68] on button "新增" at bounding box center [821, 70] width 40 height 23
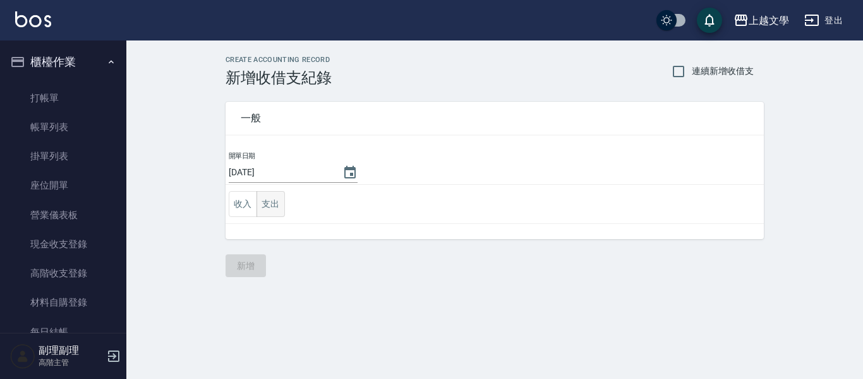
click at [270, 202] on button "支出" at bounding box center [271, 204] width 28 height 26
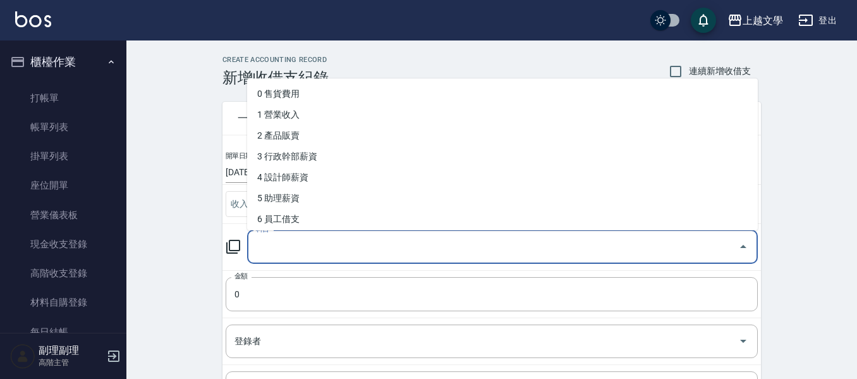
click at [281, 247] on input "科目" at bounding box center [493, 247] width 480 height 22
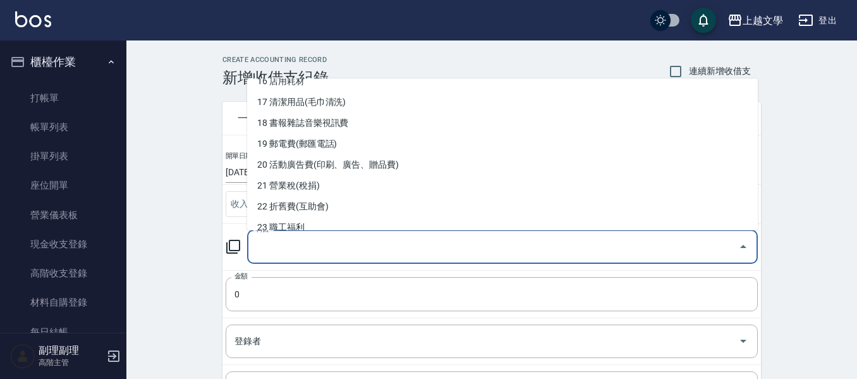
scroll to position [316, 0]
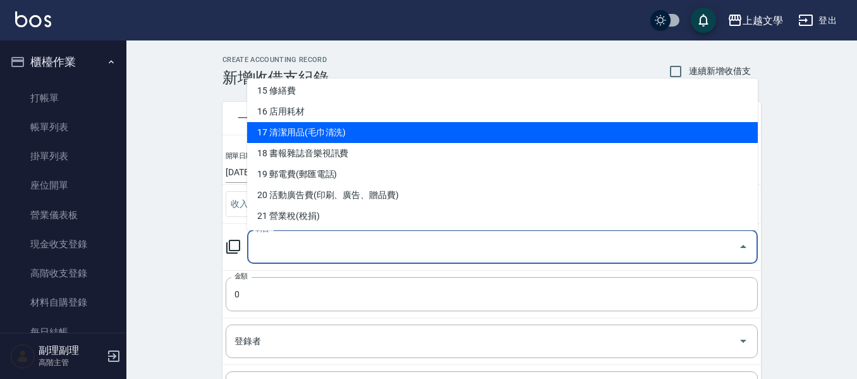
click at [382, 136] on li "17 清潔用品(毛巾清洗)" at bounding box center [502, 132] width 511 height 21
type input "17 清潔用品(毛巾清洗)"
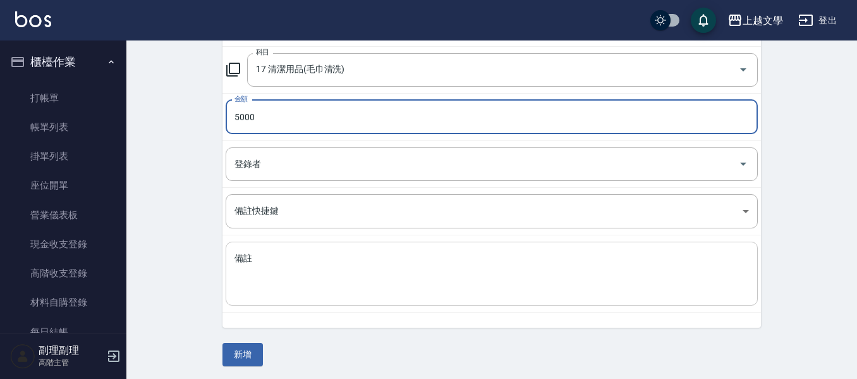
scroll to position [180, 0]
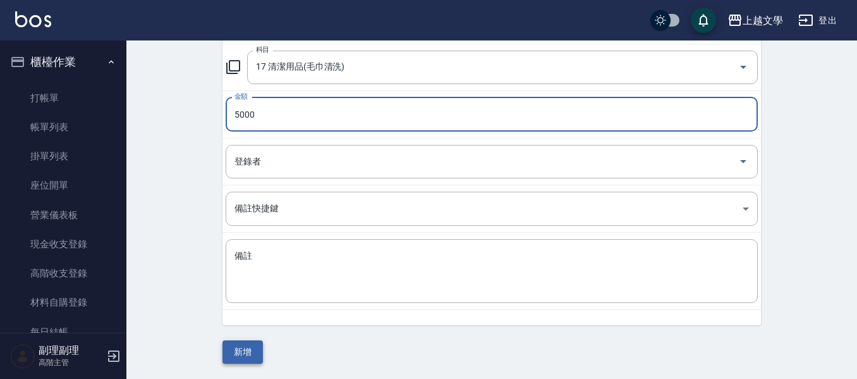
type input "5000"
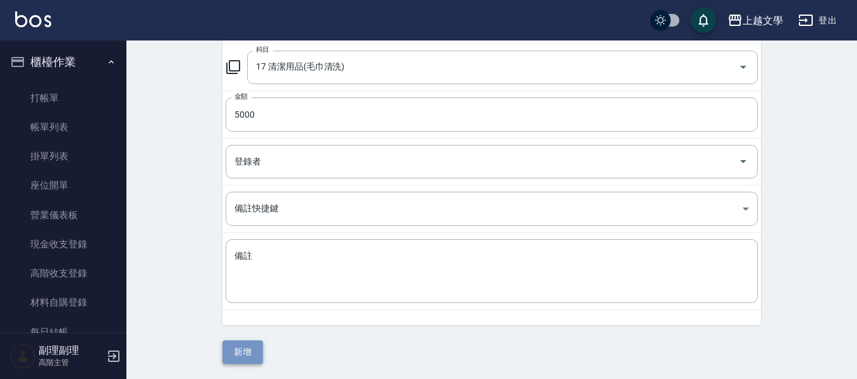
click at [241, 351] on button "新增" at bounding box center [242, 351] width 40 height 23
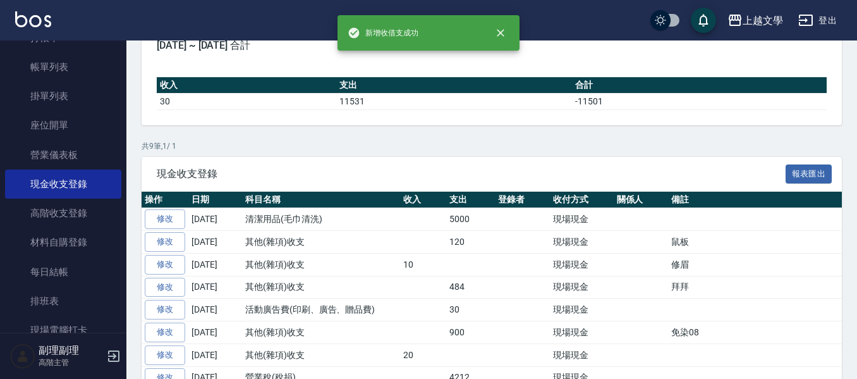
scroll to position [126, 0]
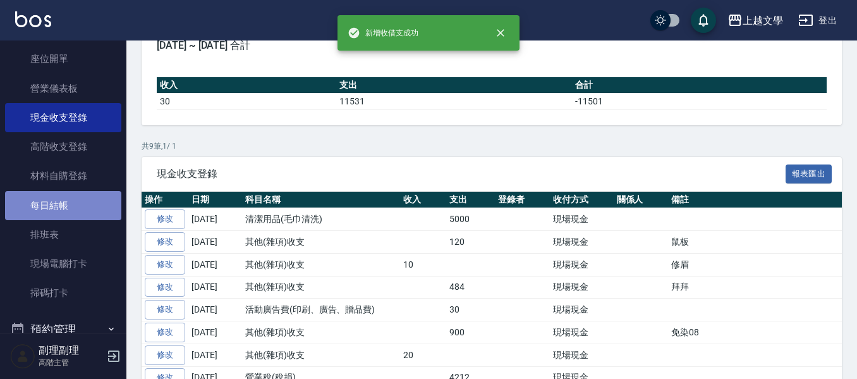
click at [84, 195] on link "每日結帳" at bounding box center [63, 205] width 116 height 29
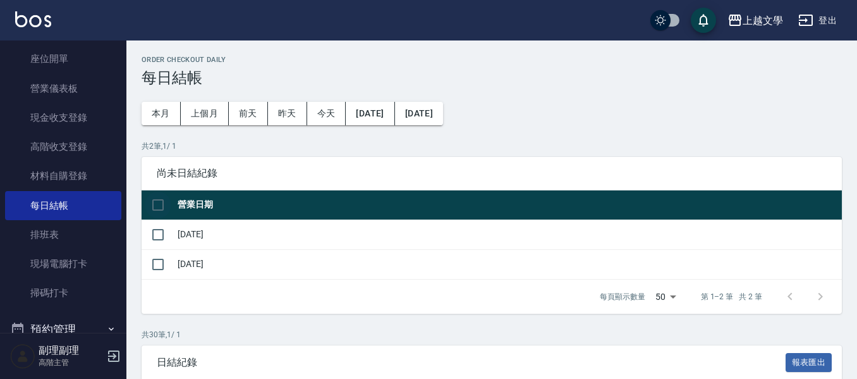
click at [168, 202] on input "checkbox" at bounding box center [158, 205] width 27 height 27
checkbox input "true"
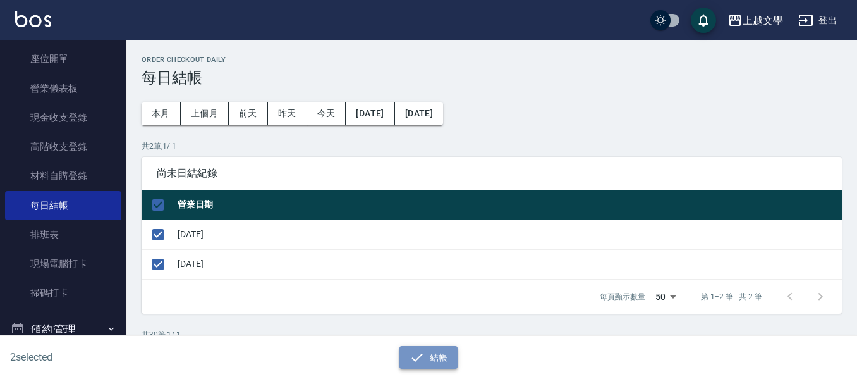
drag, startPoint x: 434, startPoint y: 353, endPoint x: 422, endPoint y: 294, distance: 60.5
click at [434, 353] on button "結帳" at bounding box center [428, 357] width 59 height 23
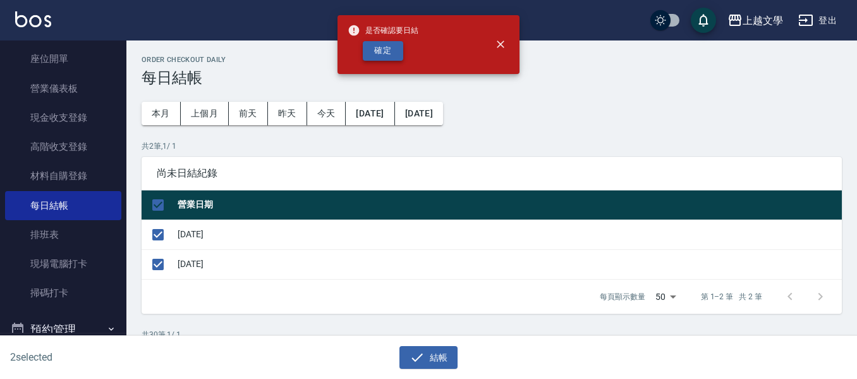
click at [387, 59] on button "確定" at bounding box center [383, 51] width 40 height 20
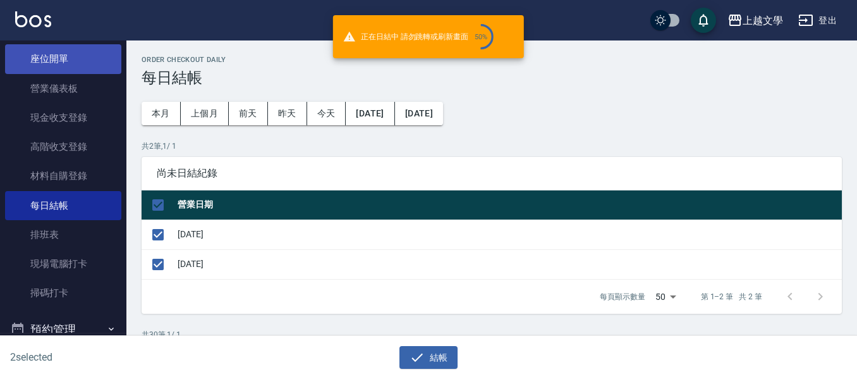
checkbox input "false"
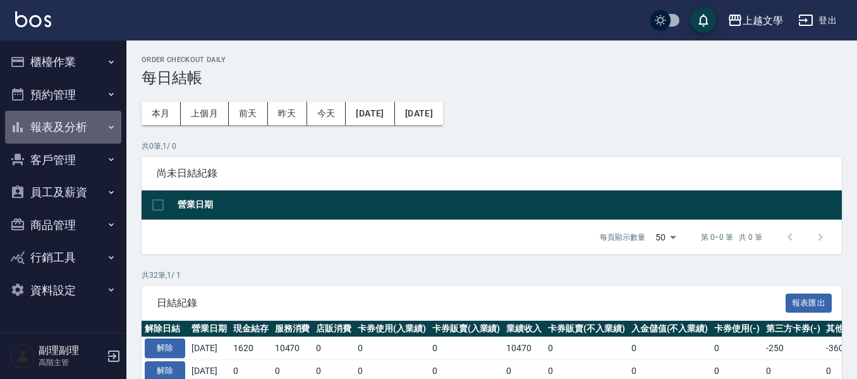
click at [93, 127] on button "報表及分析" at bounding box center [63, 127] width 116 height 33
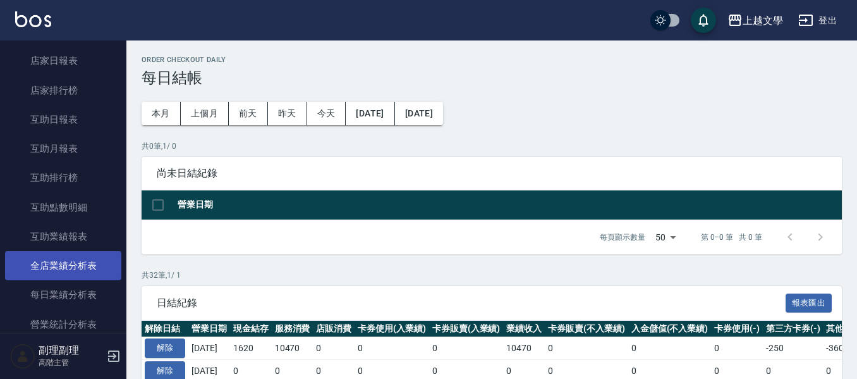
scroll to position [379, 0]
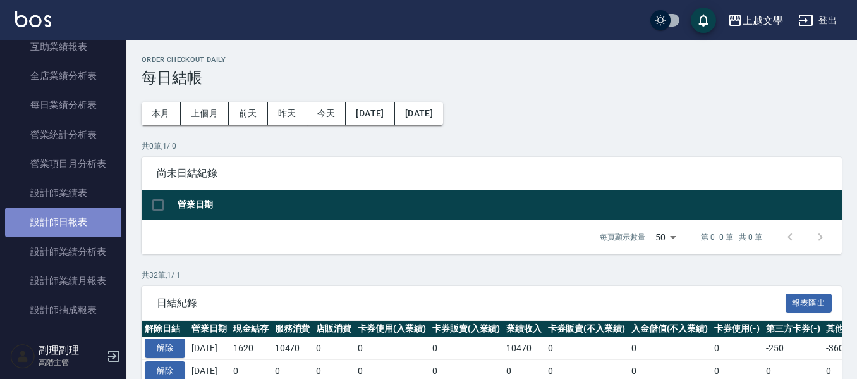
click at [93, 226] on link "設計師日報表" at bounding box center [63, 221] width 116 height 29
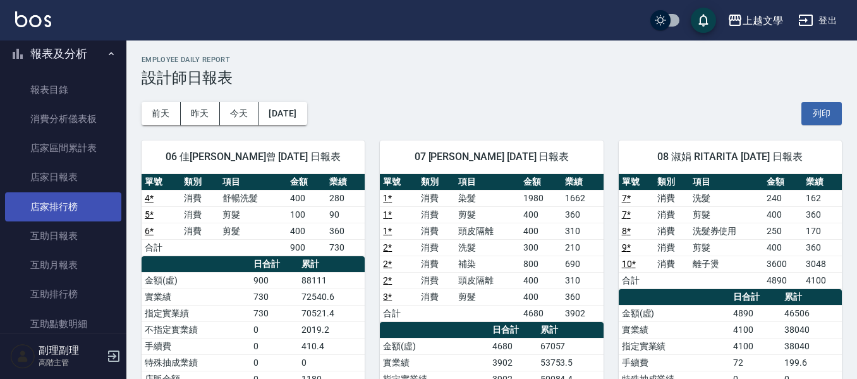
scroll to position [63, 0]
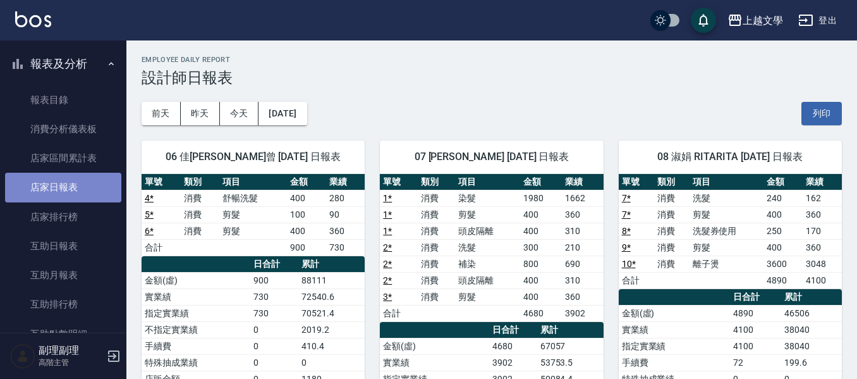
click at [66, 186] on link "店家日報表" at bounding box center [63, 187] width 116 height 29
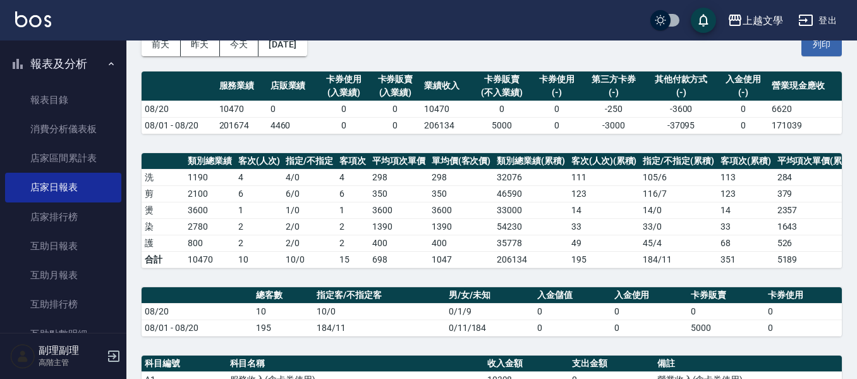
scroll to position [253, 0]
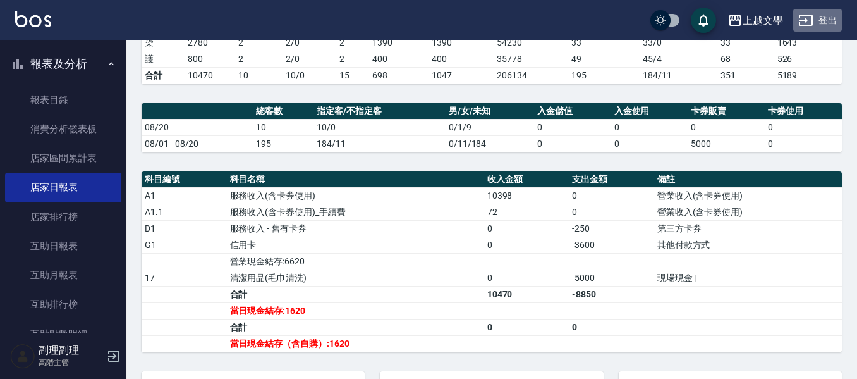
click at [828, 18] on button "登出" at bounding box center [817, 20] width 49 height 23
